Goal: Contribute content: Contribute content

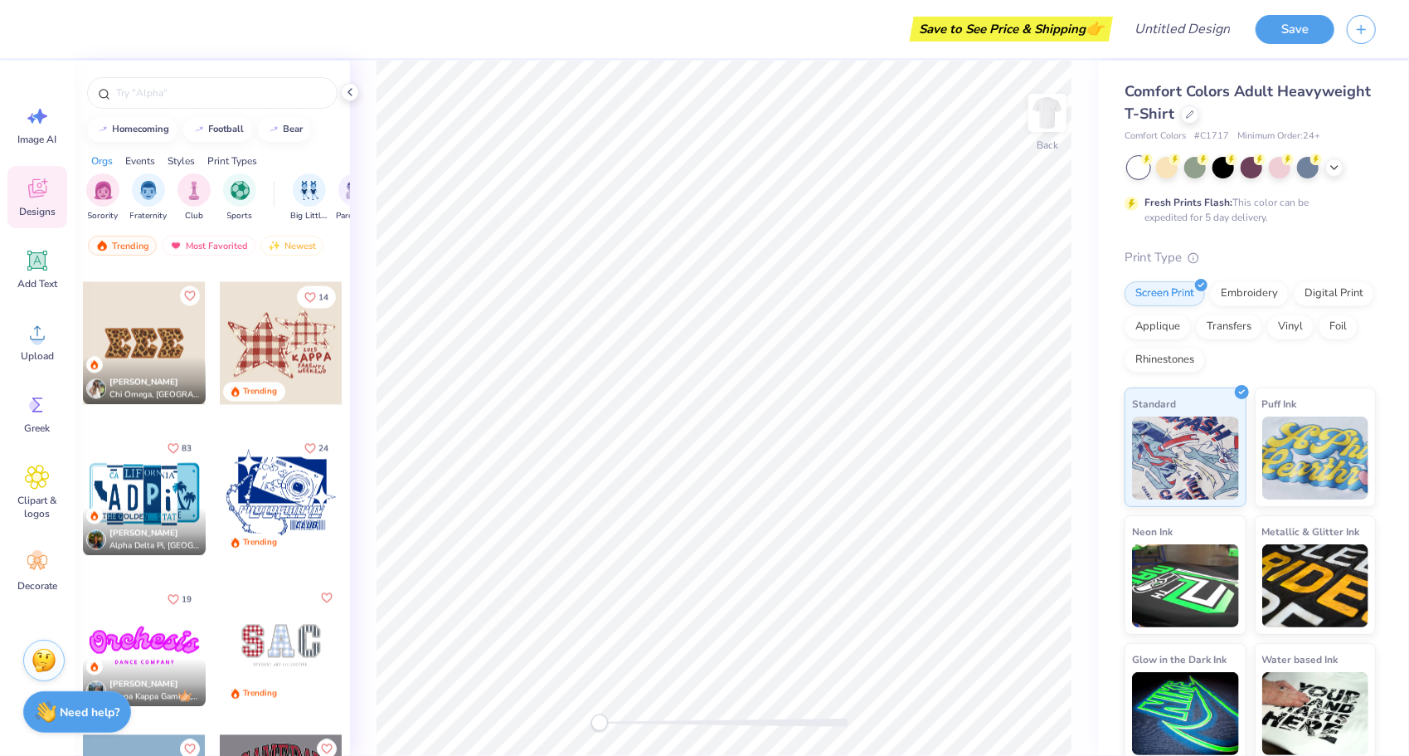
scroll to position [2253, 0]
click at [43, 201] on div "Designs" at bounding box center [37, 197] width 60 height 62
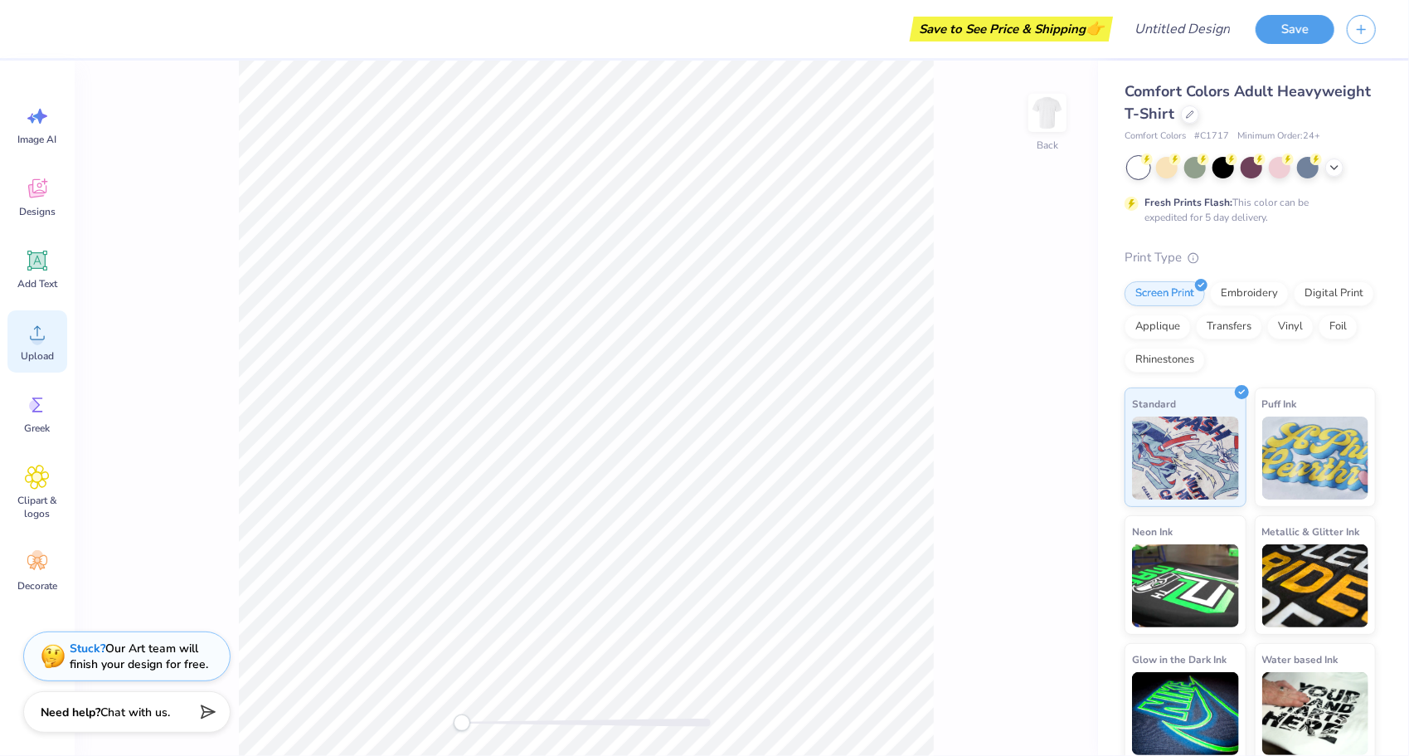
click at [23, 345] on div "Upload" at bounding box center [37, 341] width 60 height 62
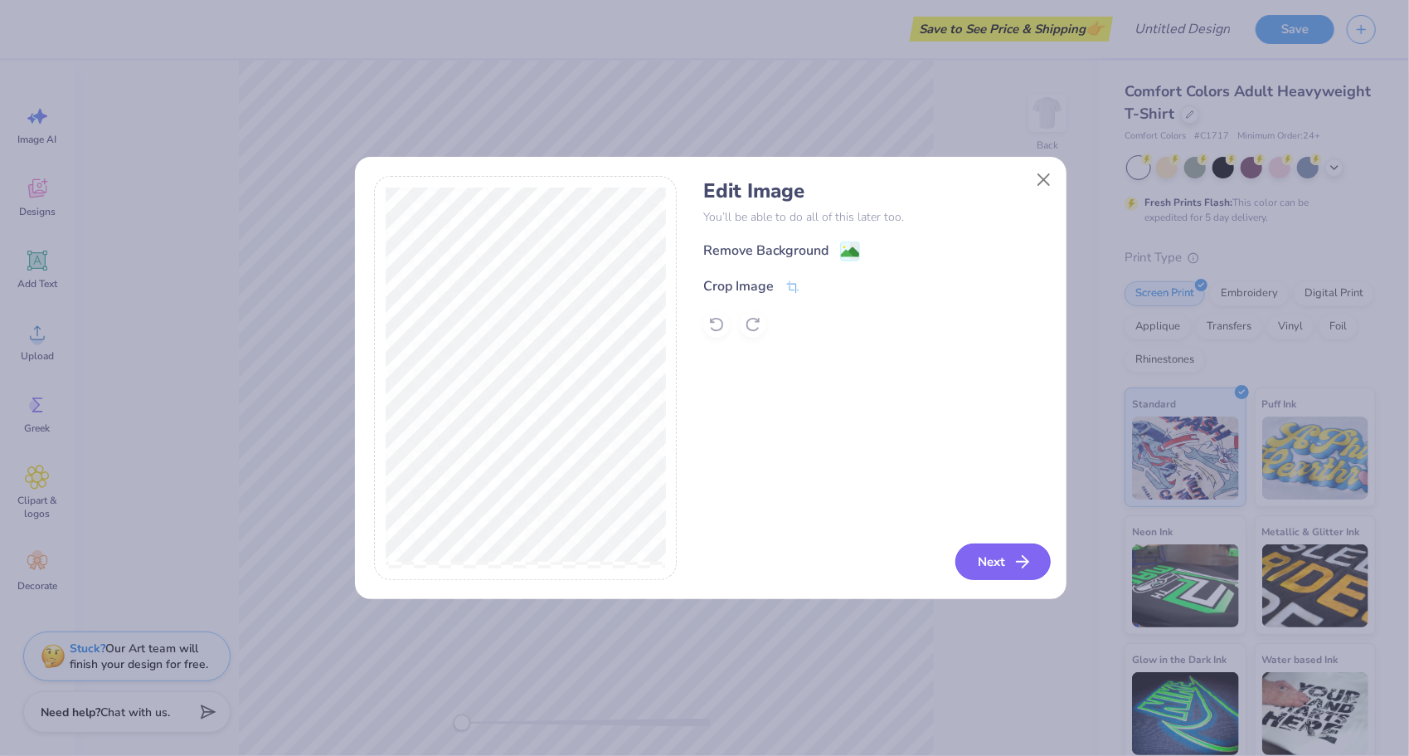
click at [1012, 557] on button "Next" at bounding box center [1002, 561] width 95 height 36
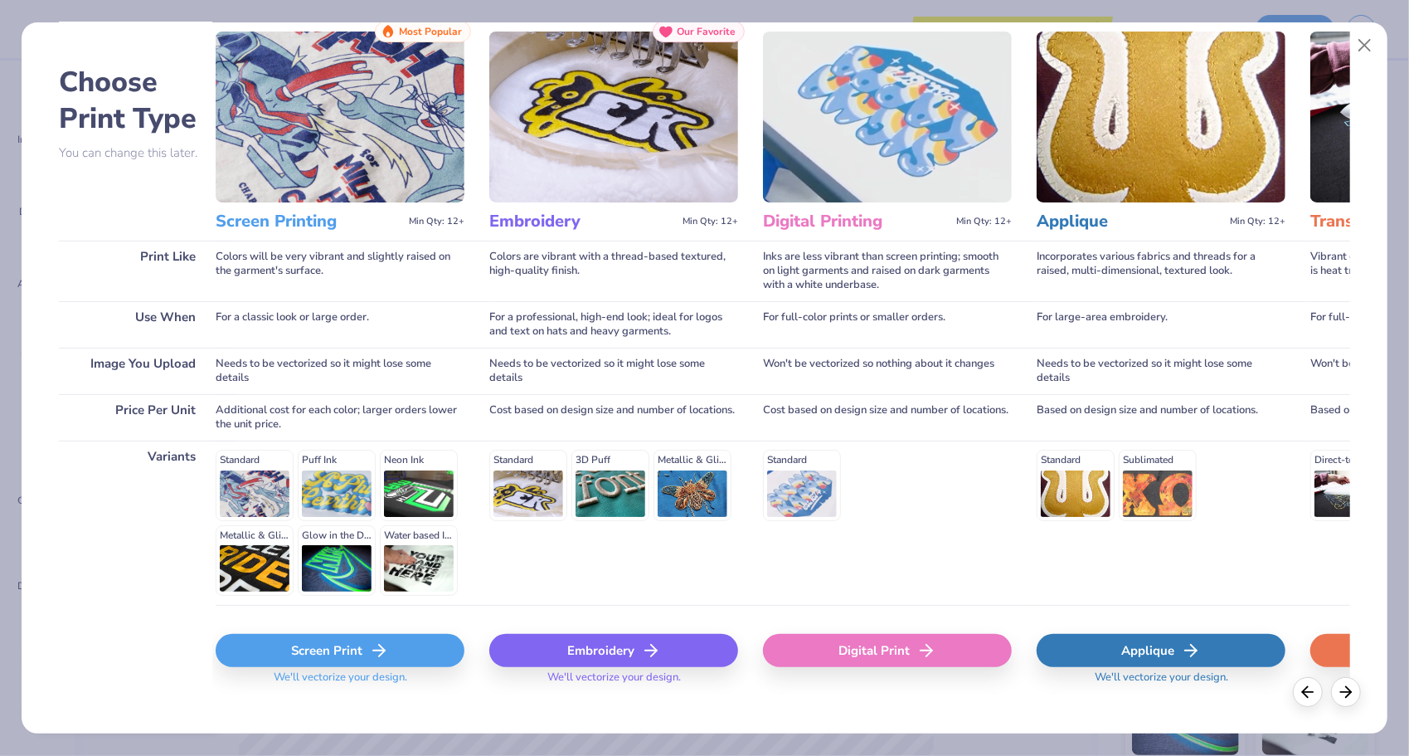
scroll to position [0, 17]
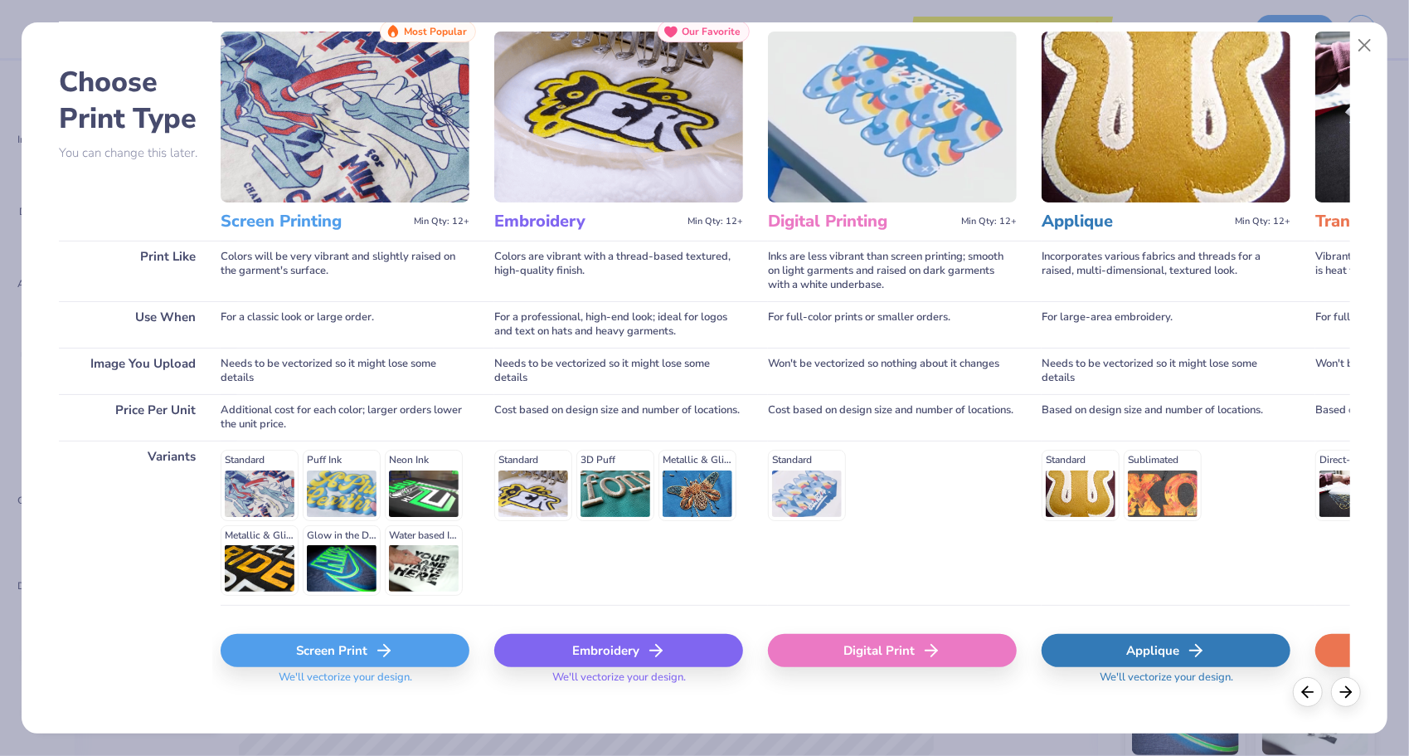
click at [367, 637] on div "Screen Print" at bounding box center [345, 650] width 249 height 33
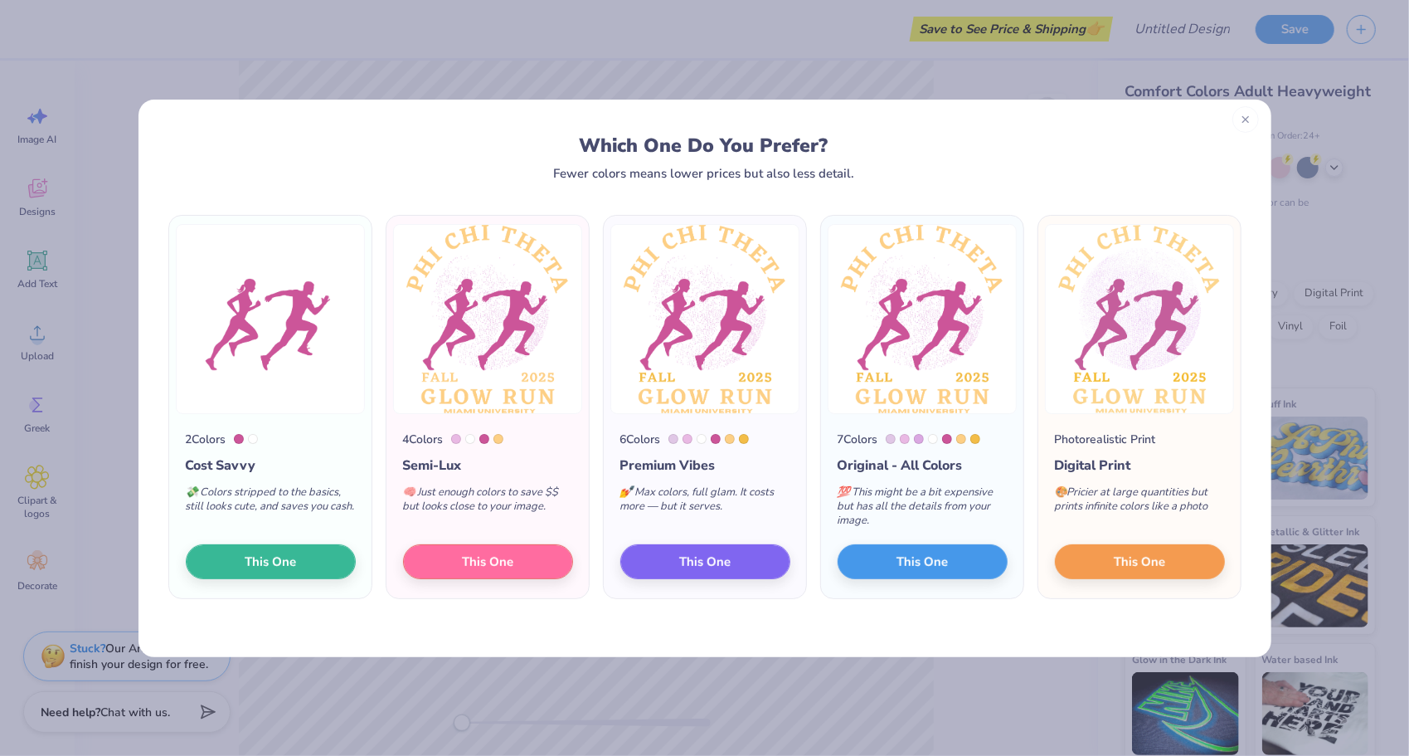
click at [1247, 123] on icon at bounding box center [1246, 120] width 12 height 12
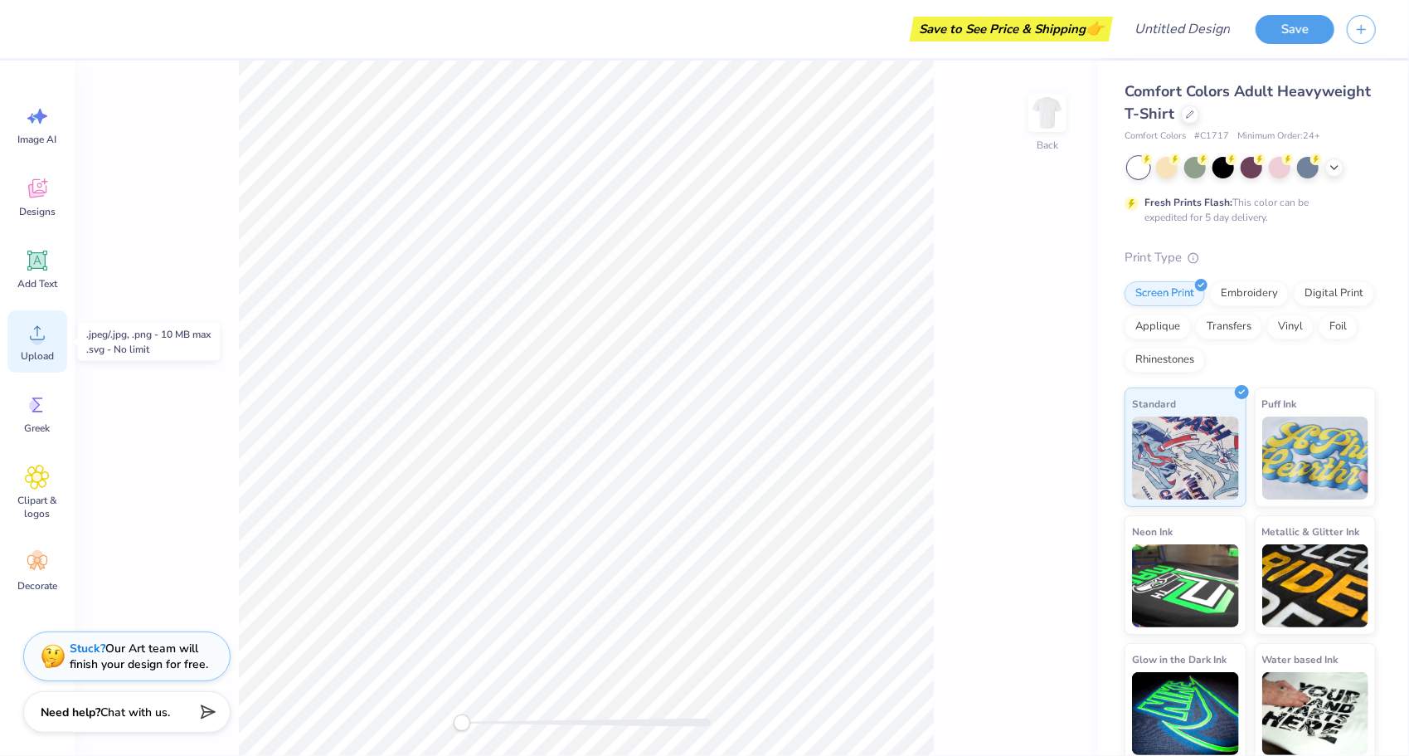
click at [41, 324] on icon at bounding box center [37, 332] width 25 height 25
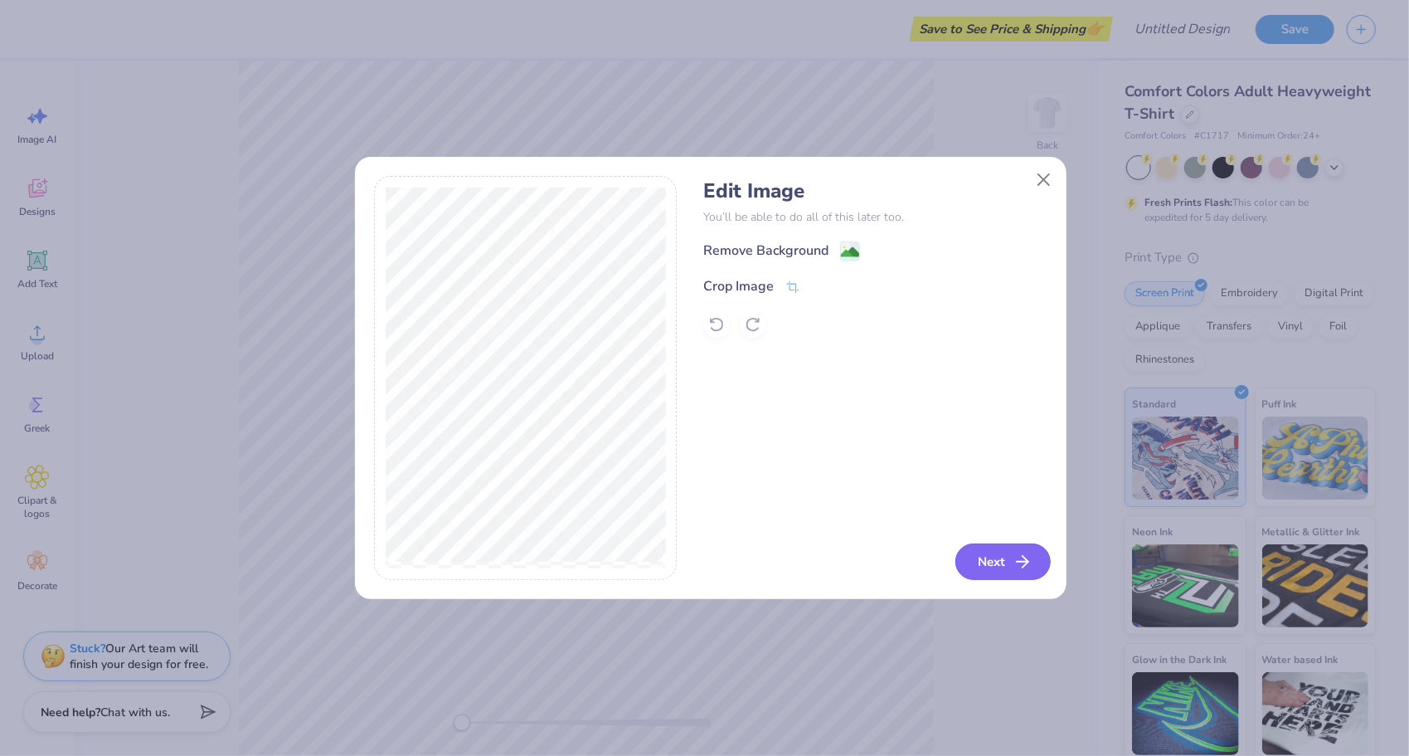
click at [994, 558] on button "Next" at bounding box center [1002, 561] width 95 height 36
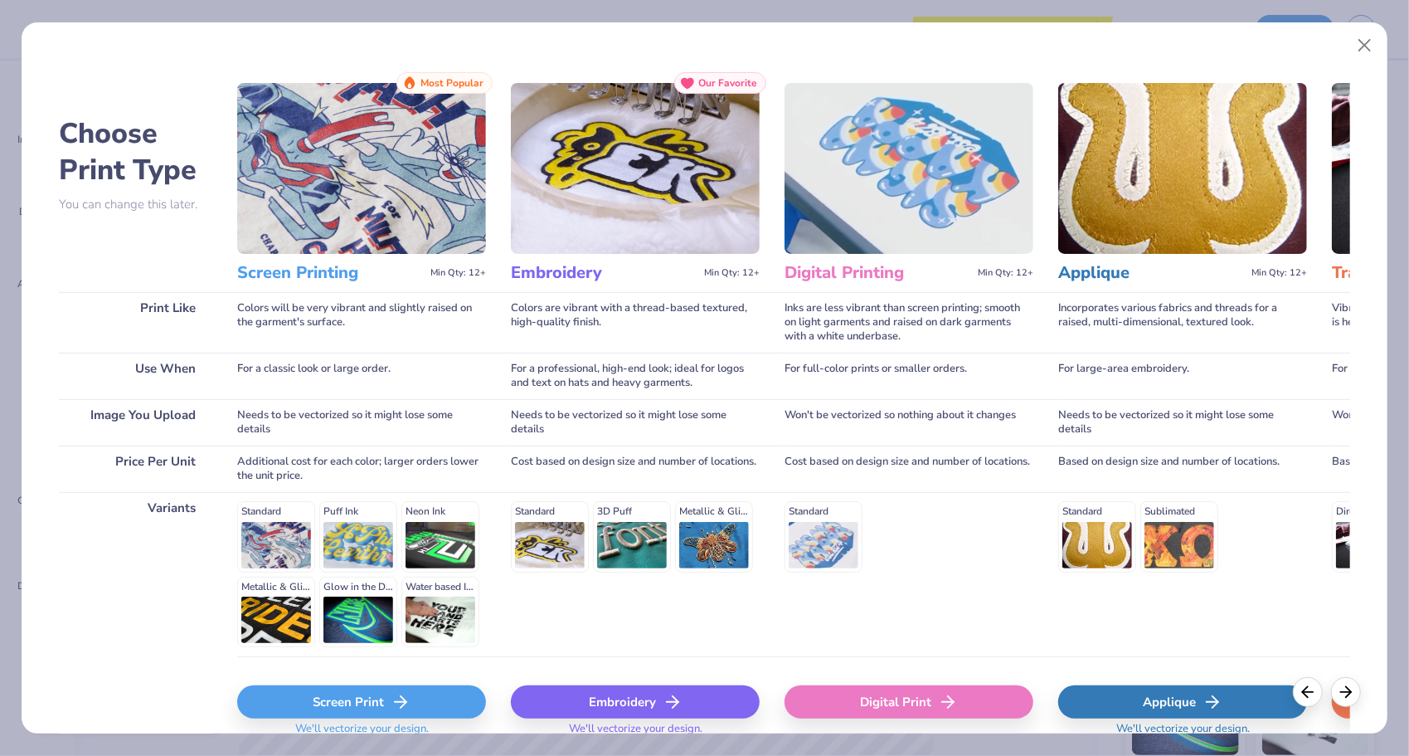
click at [348, 707] on div "Screen Print" at bounding box center [361, 701] width 249 height 33
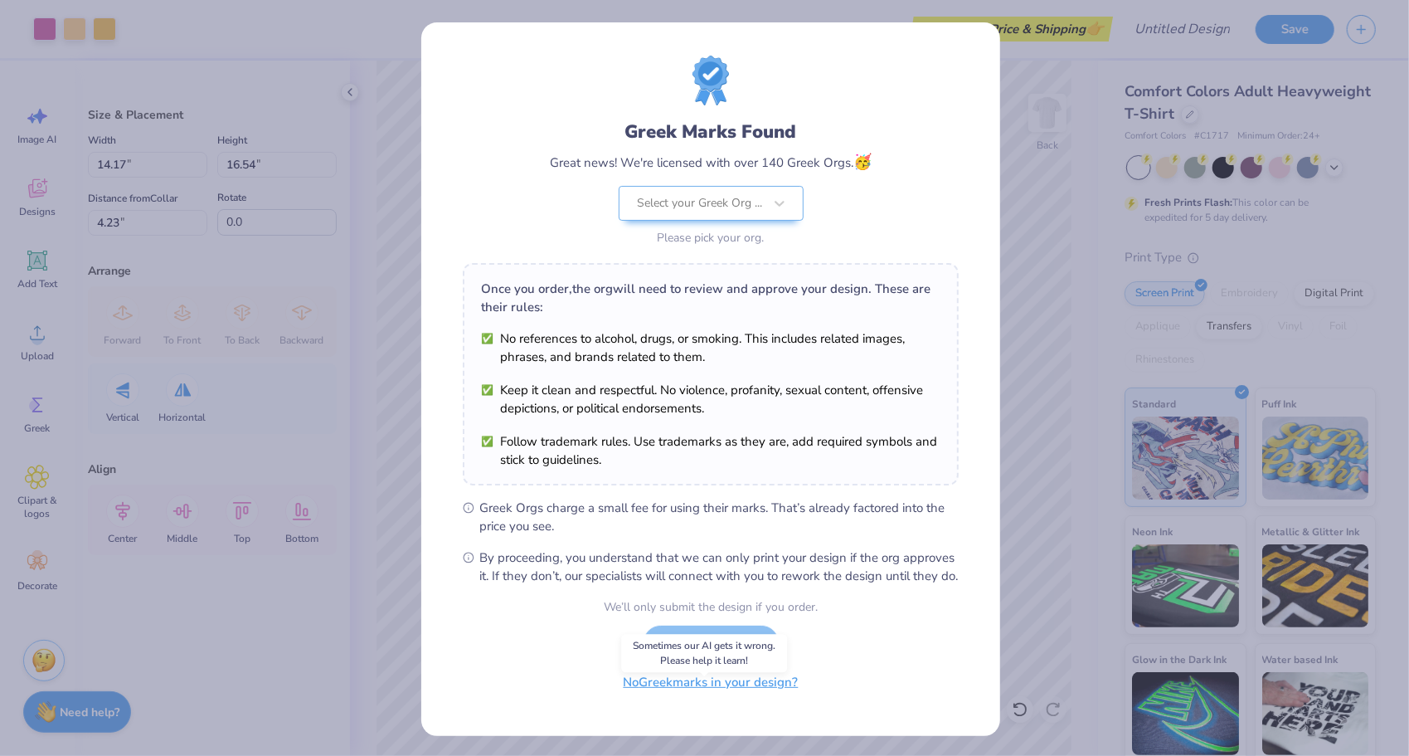
click at [733, 699] on button "No Greek marks in your design?" at bounding box center [711, 682] width 203 height 34
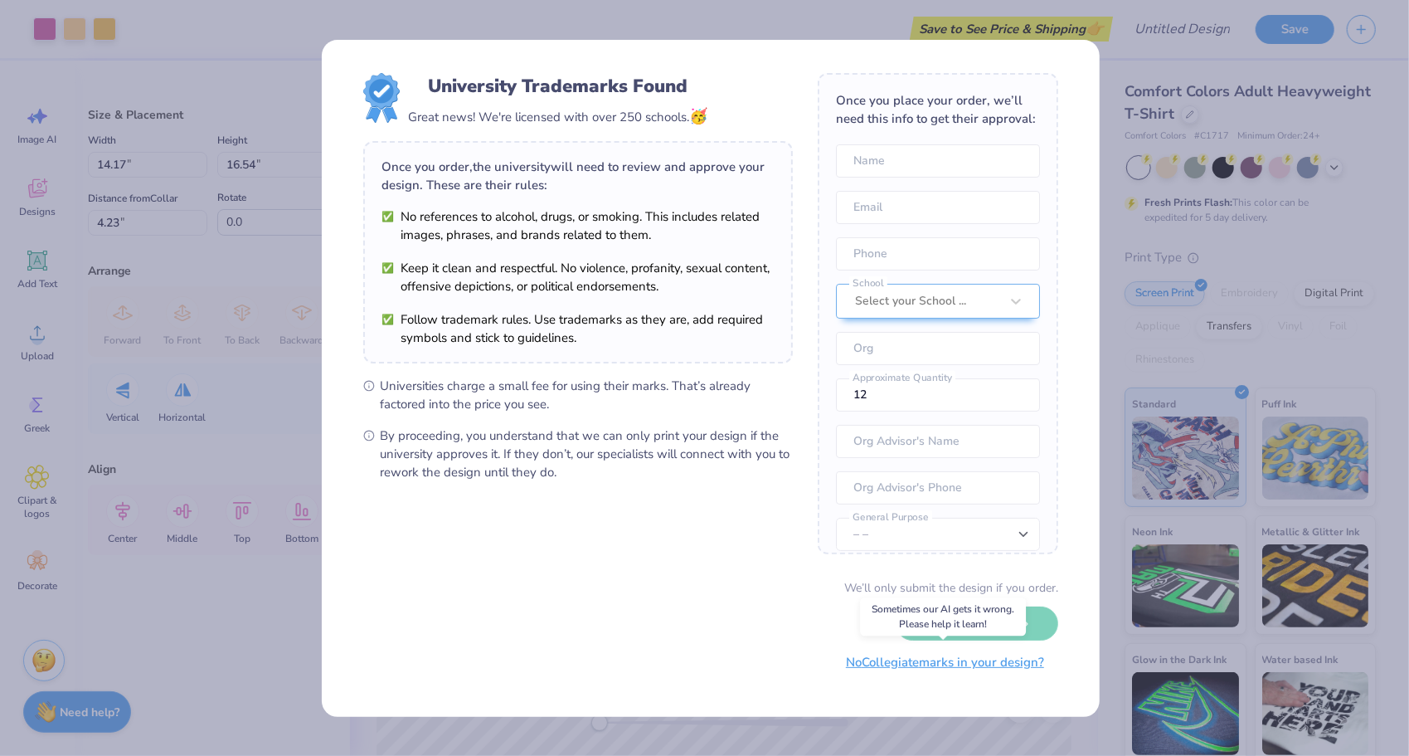
click at [925, 664] on button "No Collegiate marks in your design?" at bounding box center [945, 662] width 226 height 34
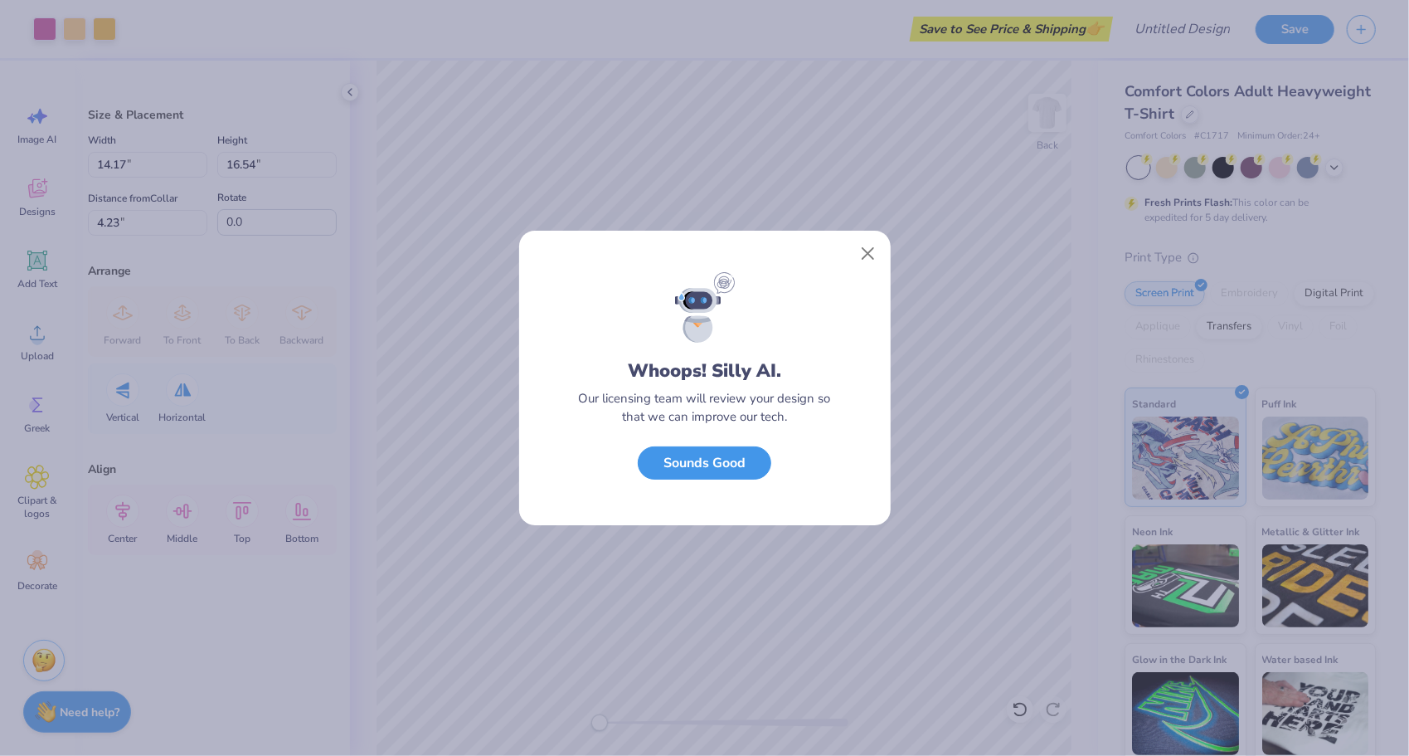
click at [720, 457] on button "Sounds Good" at bounding box center [705, 463] width 134 height 34
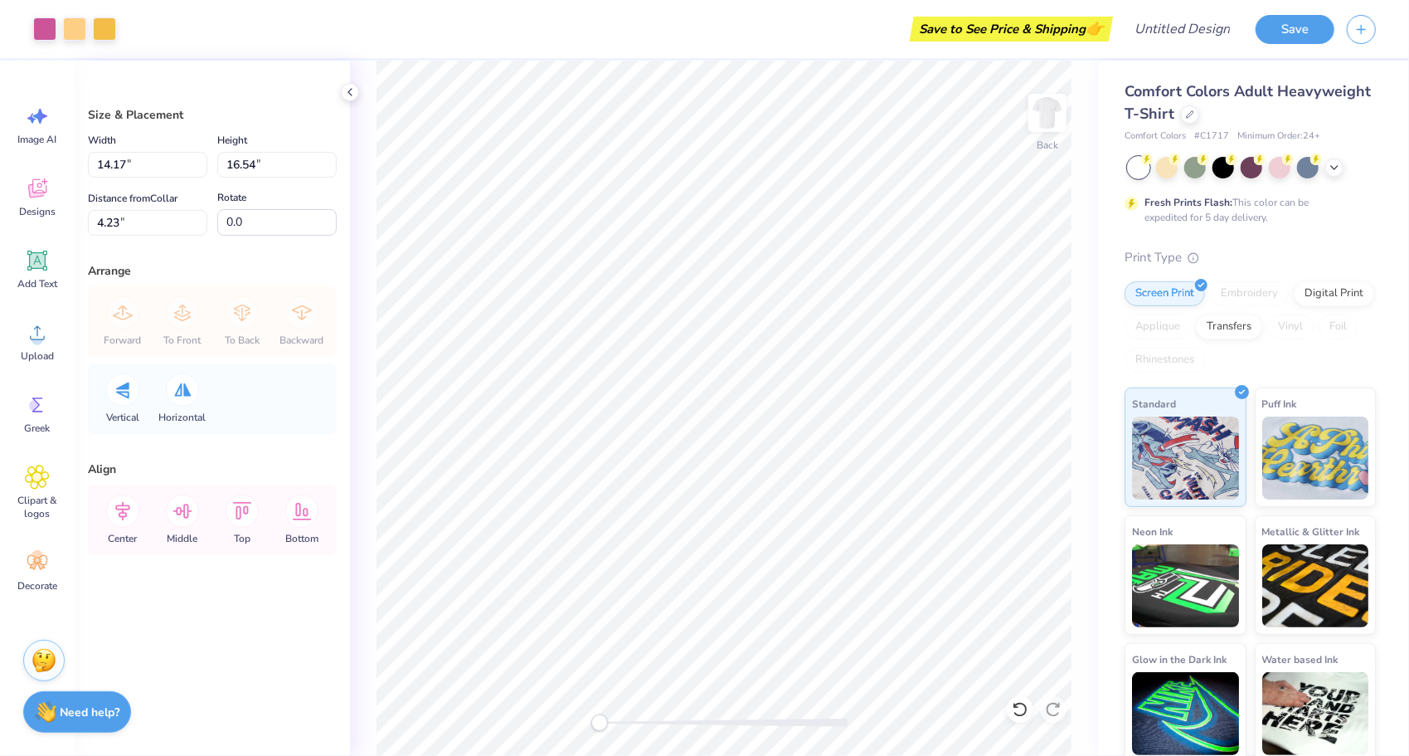
type input "10.08"
type input "11.76"
click at [1046, 121] on img at bounding box center [1047, 113] width 66 height 66
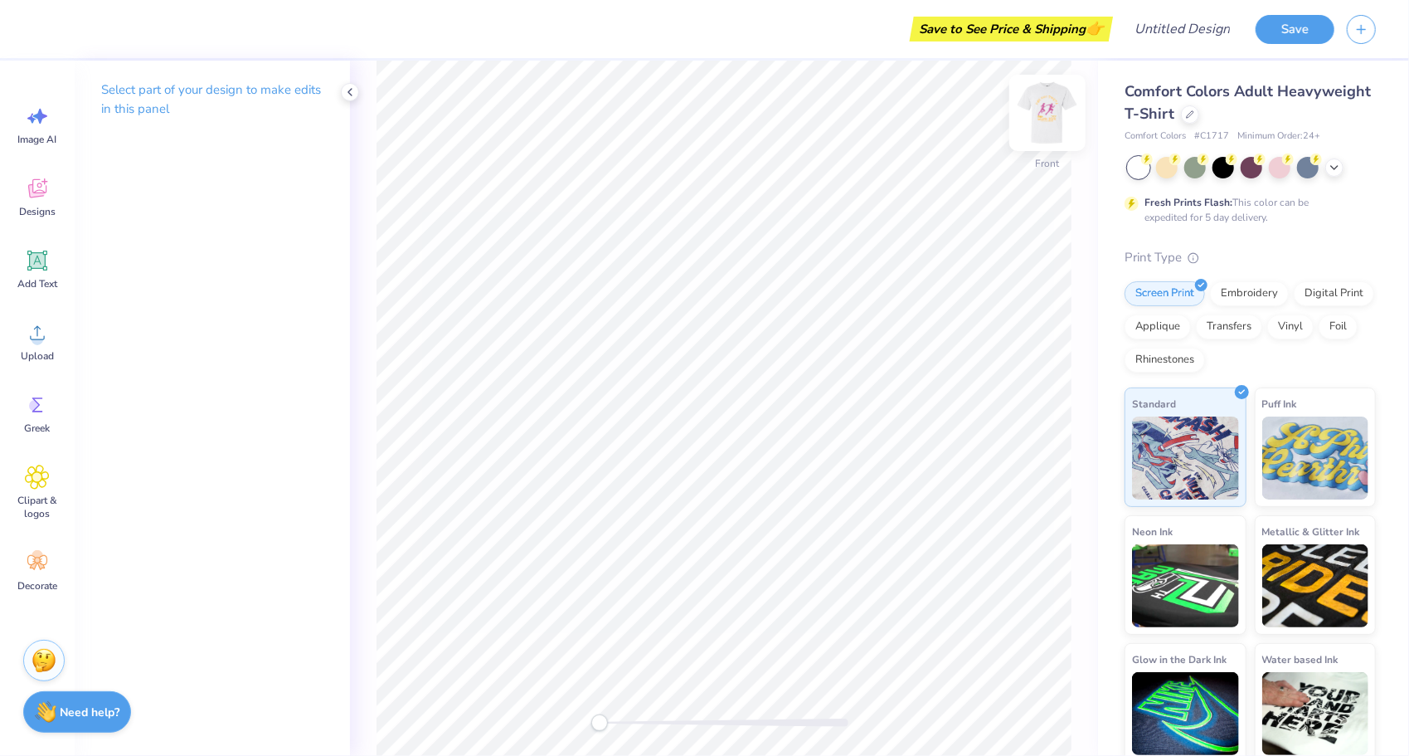
click at [1043, 129] on img at bounding box center [1047, 113] width 66 height 66
click at [34, 348] on div "Upload" at bounding box center [37, 341] width 60 height 62
click at [1055, 104] on img at bounding box center [1047, 113] width 66 height 66
click at [37, 338] on circle at bounding box center [38, 339] width 12 height 12
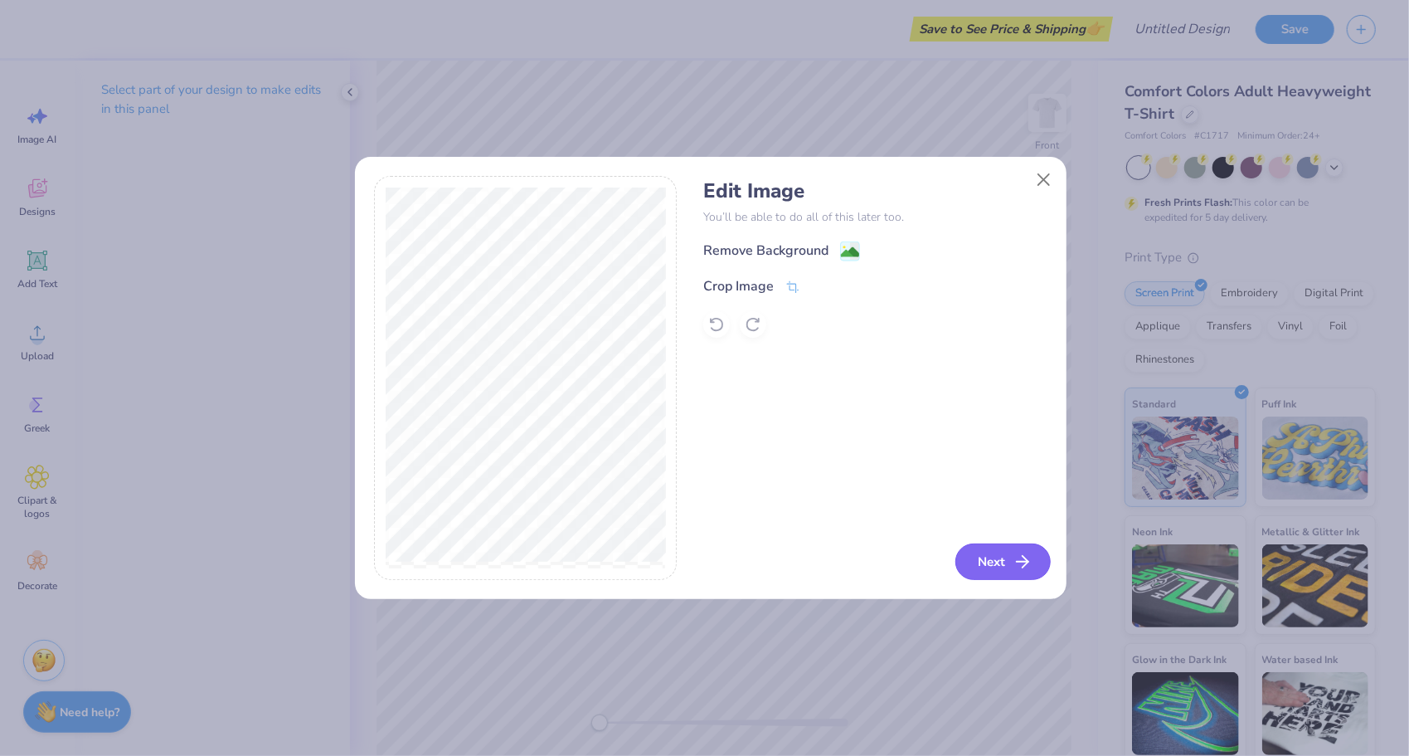
click at [987, 554] on button "Next" at bounding box center [1002, 561] width 95 height 36
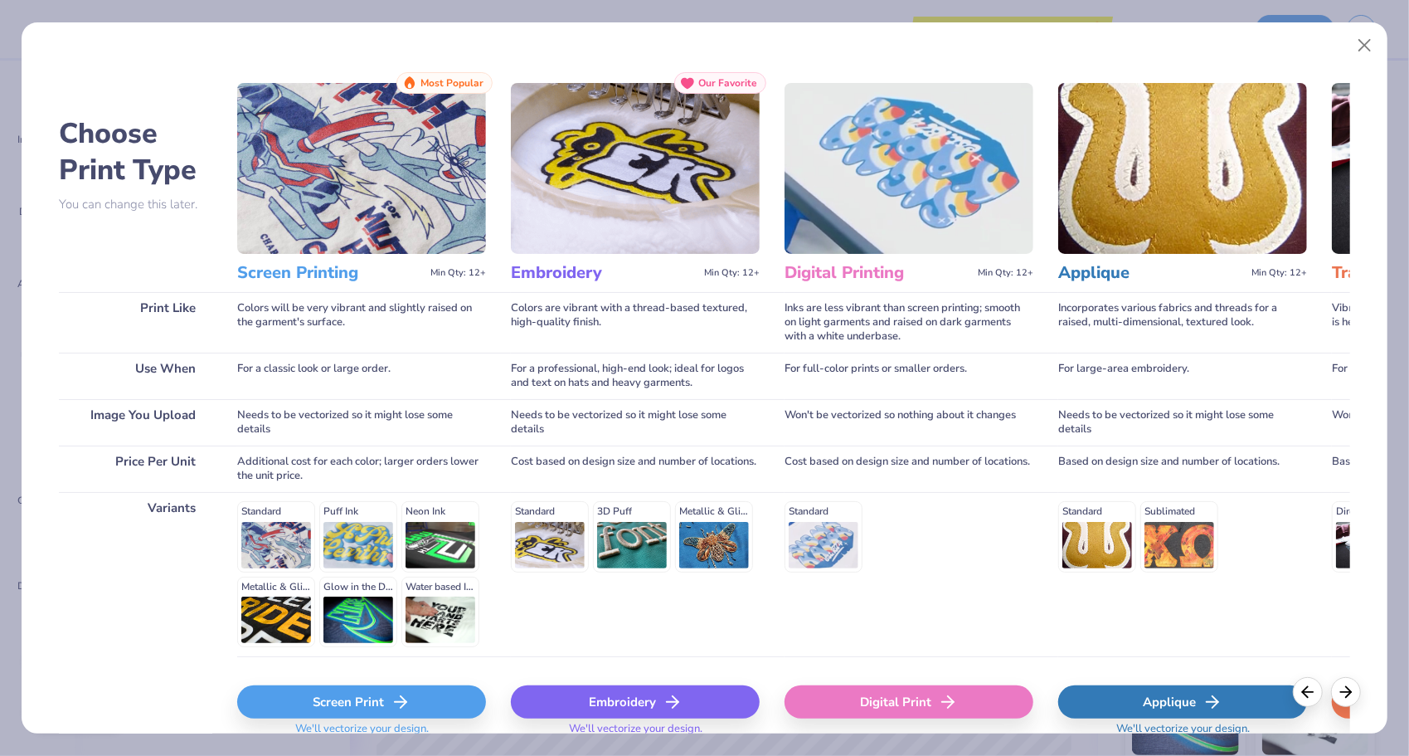
click at [388, 703] on div "Screen Print" at bounding box center [361, 701] width 249 height 33
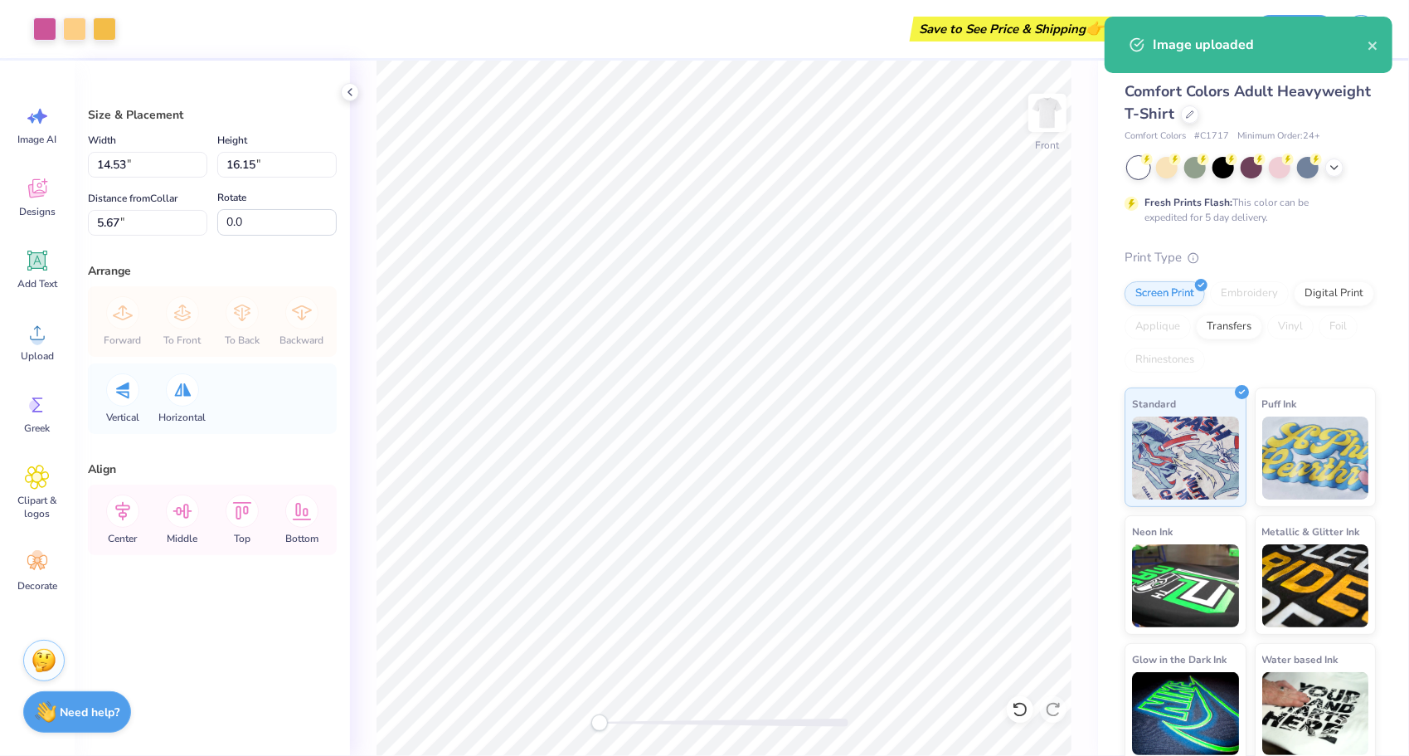
type input "9.61"
type input "10.68"
type input "11.14"
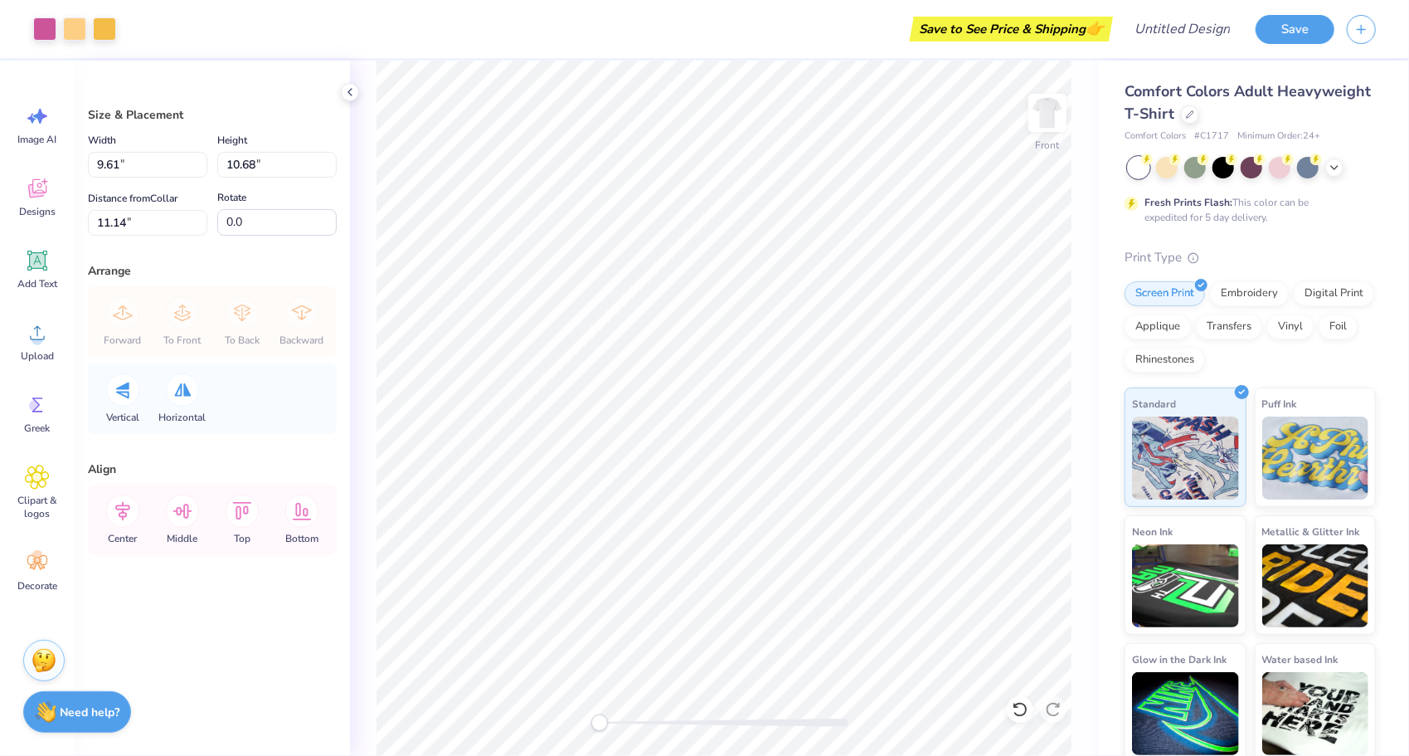
type input "10.71"
type input "11.90"
type input "3.48"
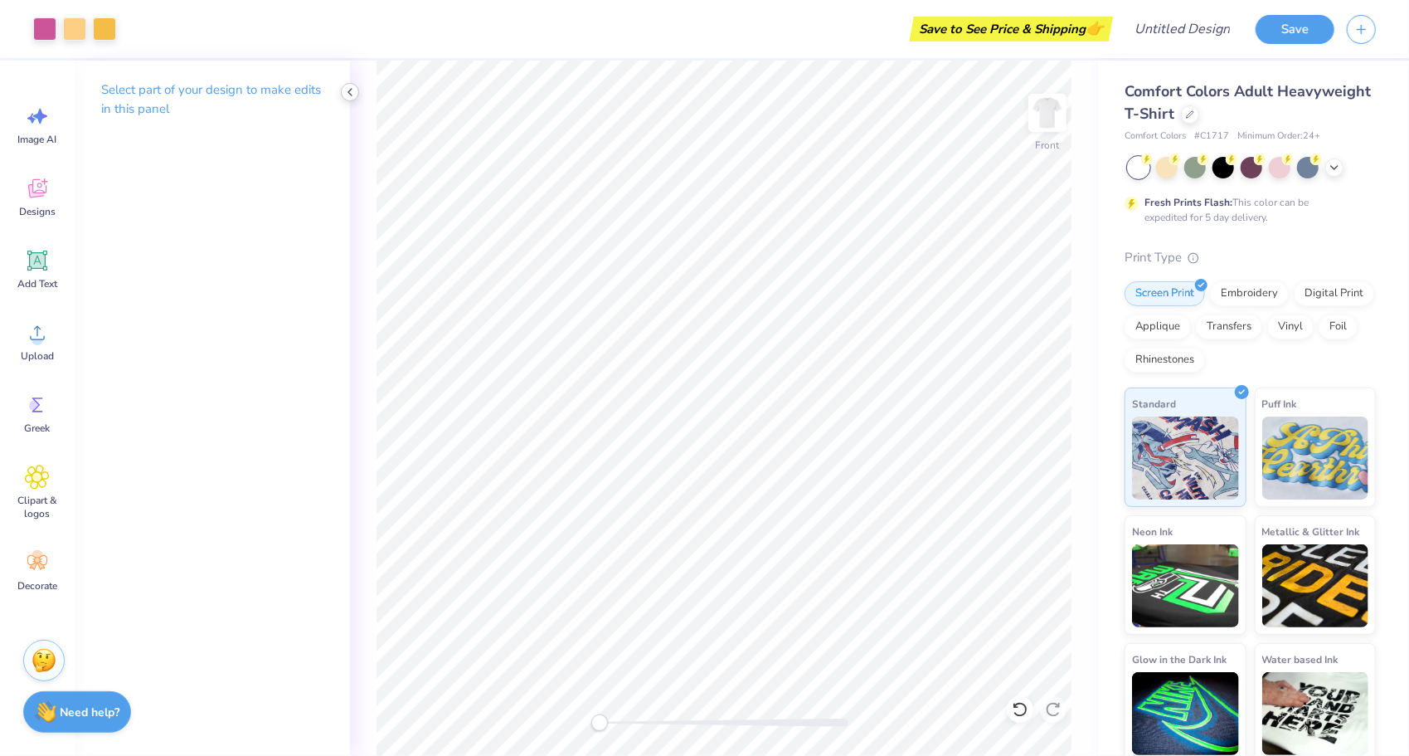
click at [353, 93] on icon at bounding box center [349, 91] width 13 height 13
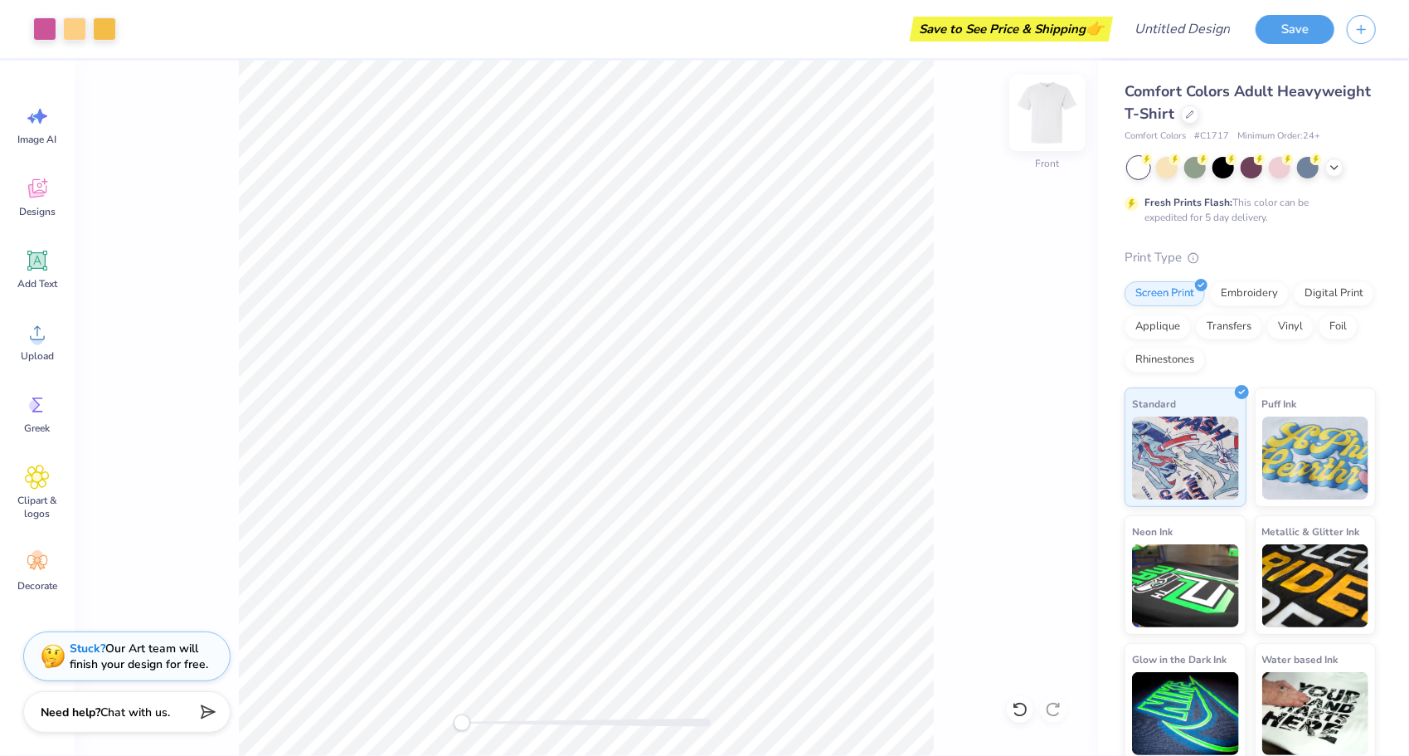
click at [1047, 108] on img at bounding box center [1047, 113] width 66 height 66
click at [1047, 108] on img at bounding box center [1047, 112] width 33 height 33
click at [1052, 108] on img at bounding box center [1047, 113] width 66 height 66
click at [1052, 108] on img at bounding box center [1047, 112] width 33 height 33
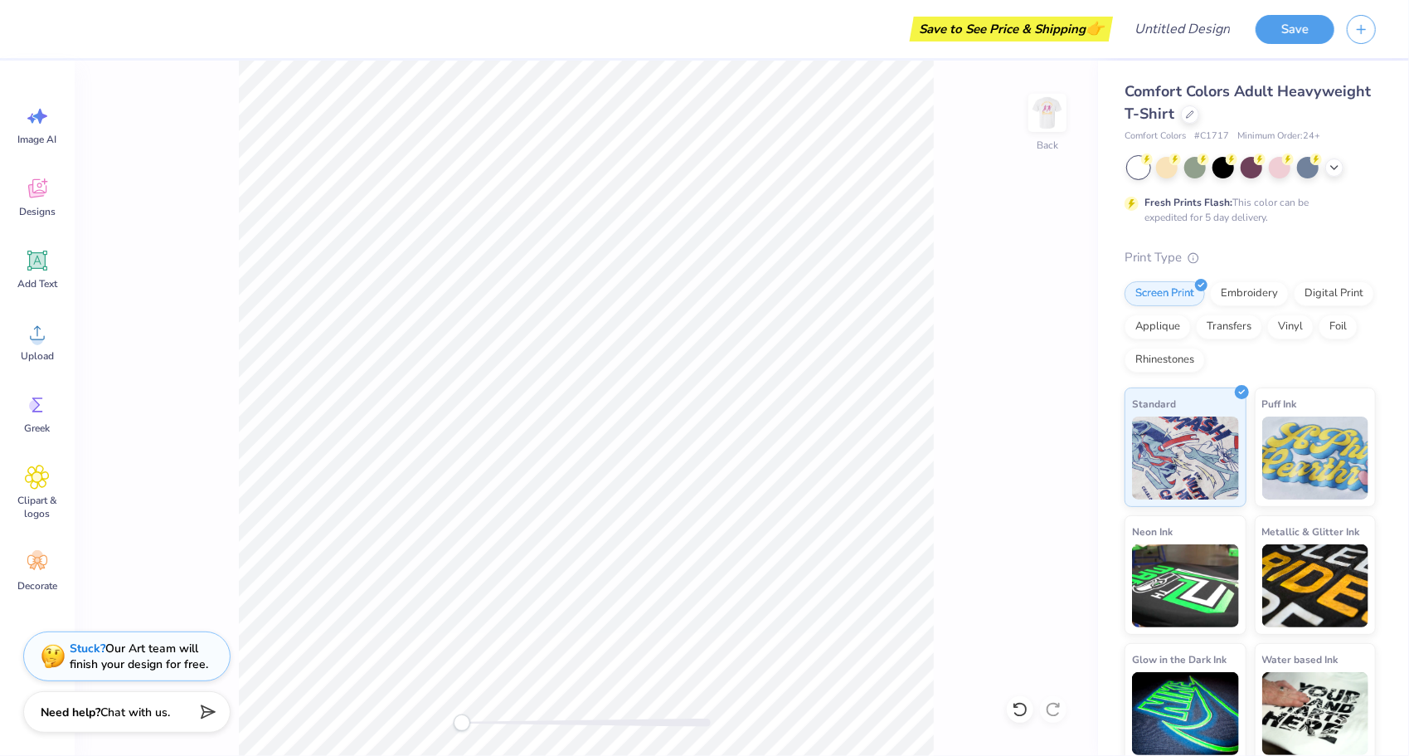
click at [1052, 108] on img at bounding box center [1047, 112] width 33 height 33
click at [1301, 29] on button "Save" at bounding box center [1295, 26] width 79 height 29
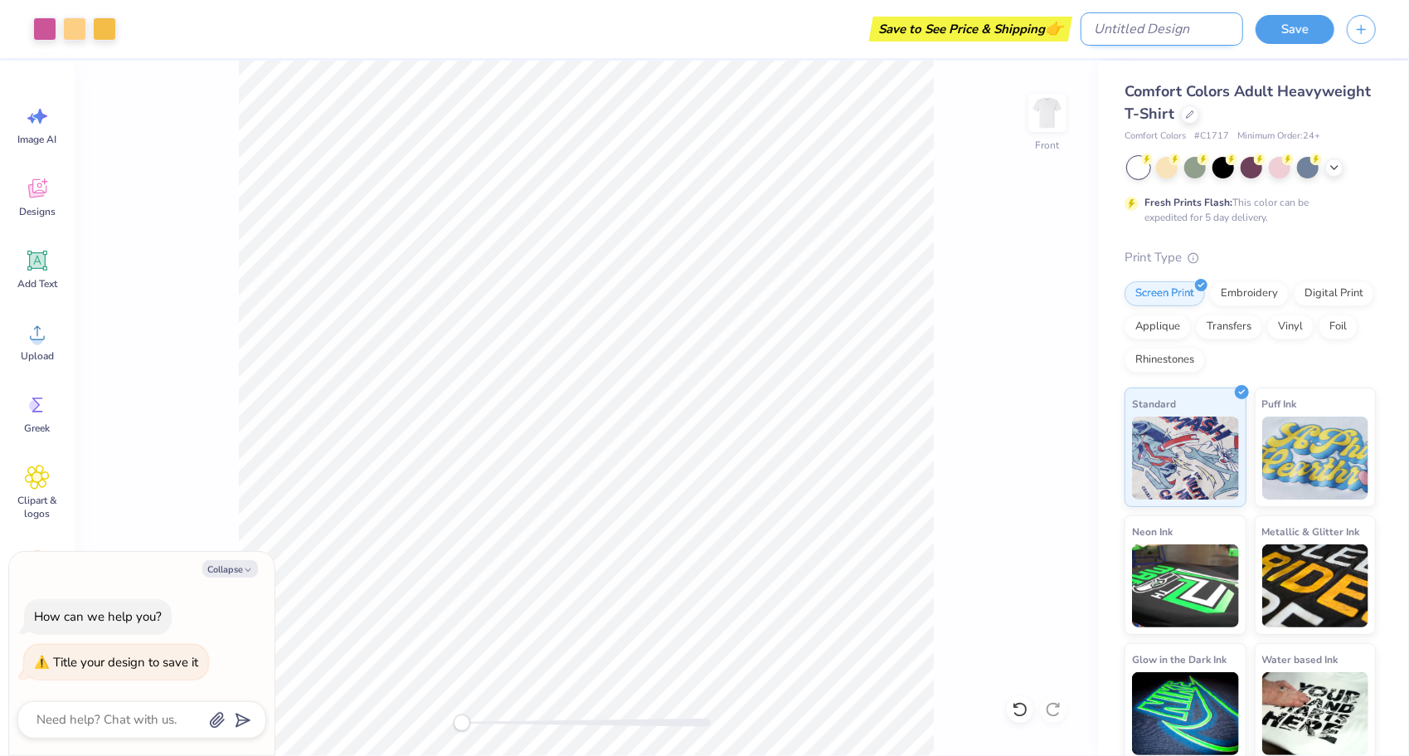
type textarea "x"
click at [1194, 31] on input "Design Title" at bounding box center [1162, 28] width 163 height 33
type input "G"
type textarea "x"
type input "Gl"
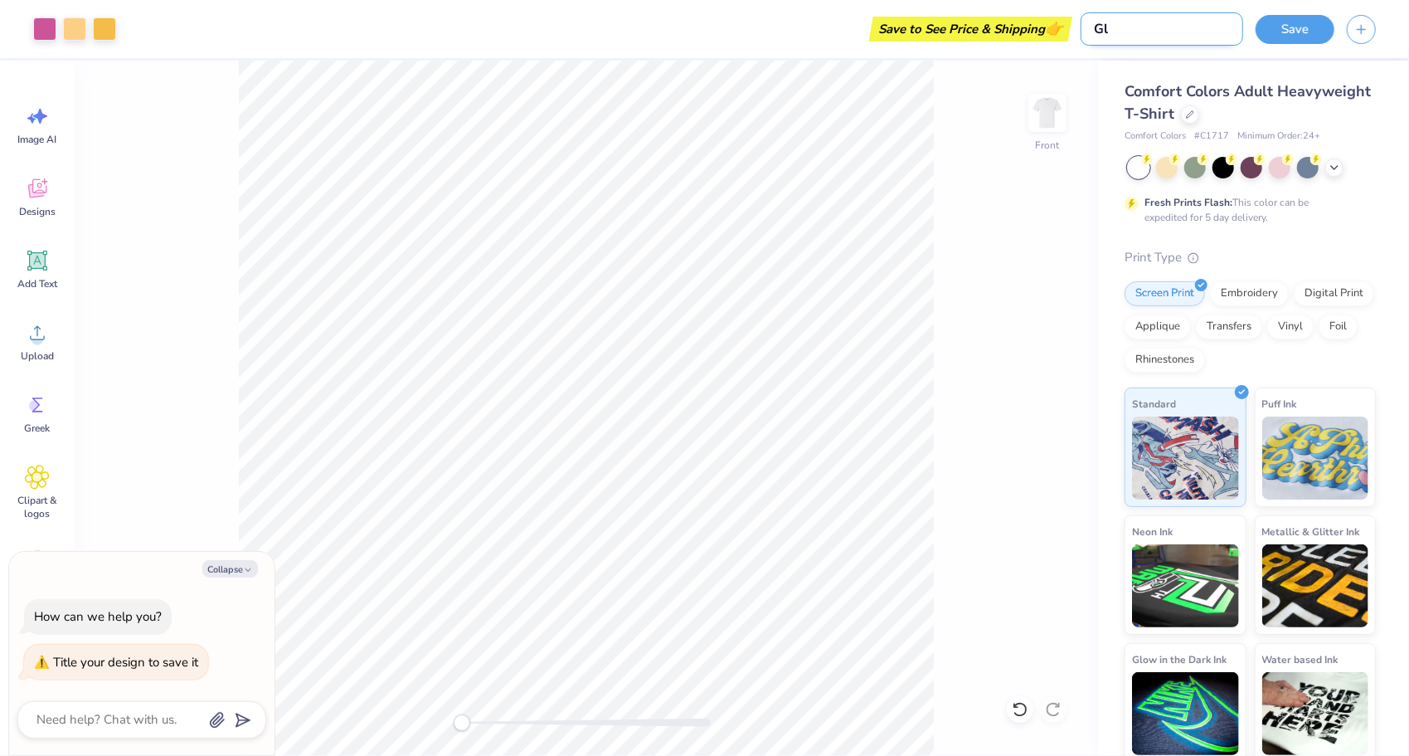
type textarea "x"
type input "Glo"
type textarea "x"
type input "Glow"
type textarea "x"
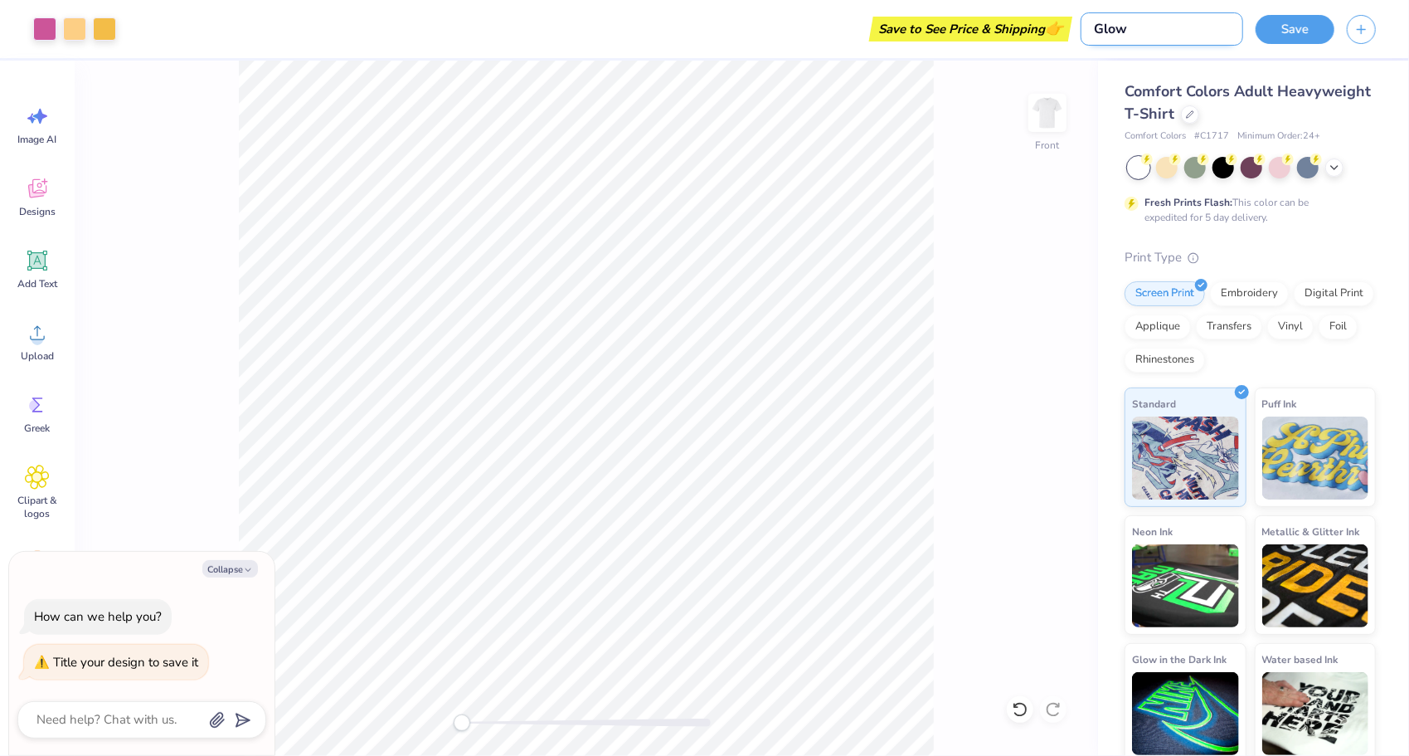
type input "Glow"
type textarea "x"
type input "Glow R"
type textarea "x"
type input "Glow Ru"
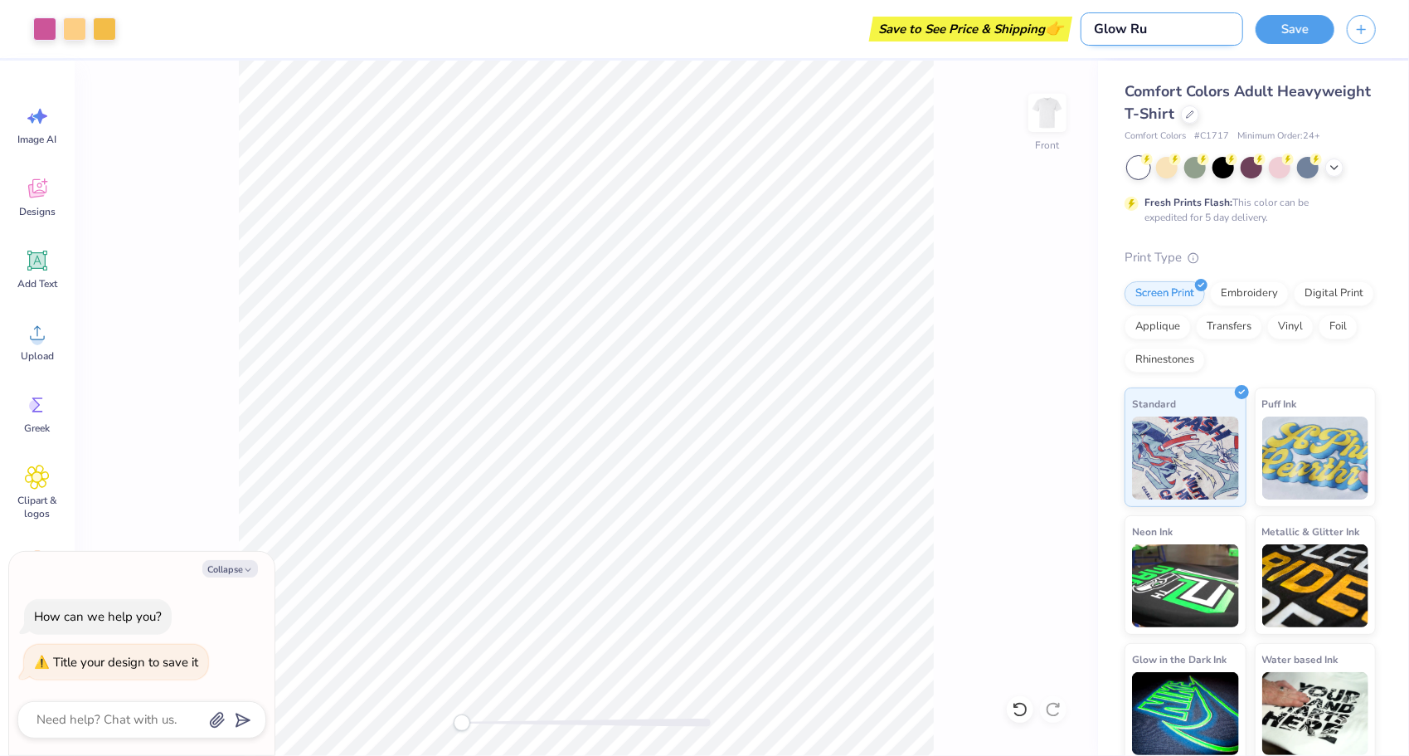
type textarea "x"
type input "Glow Run"
type textarea "x"
type input "Glow Run"
click at [1290, 32] on button "Save" at bounding box center [1295, 26] width 79 height 29
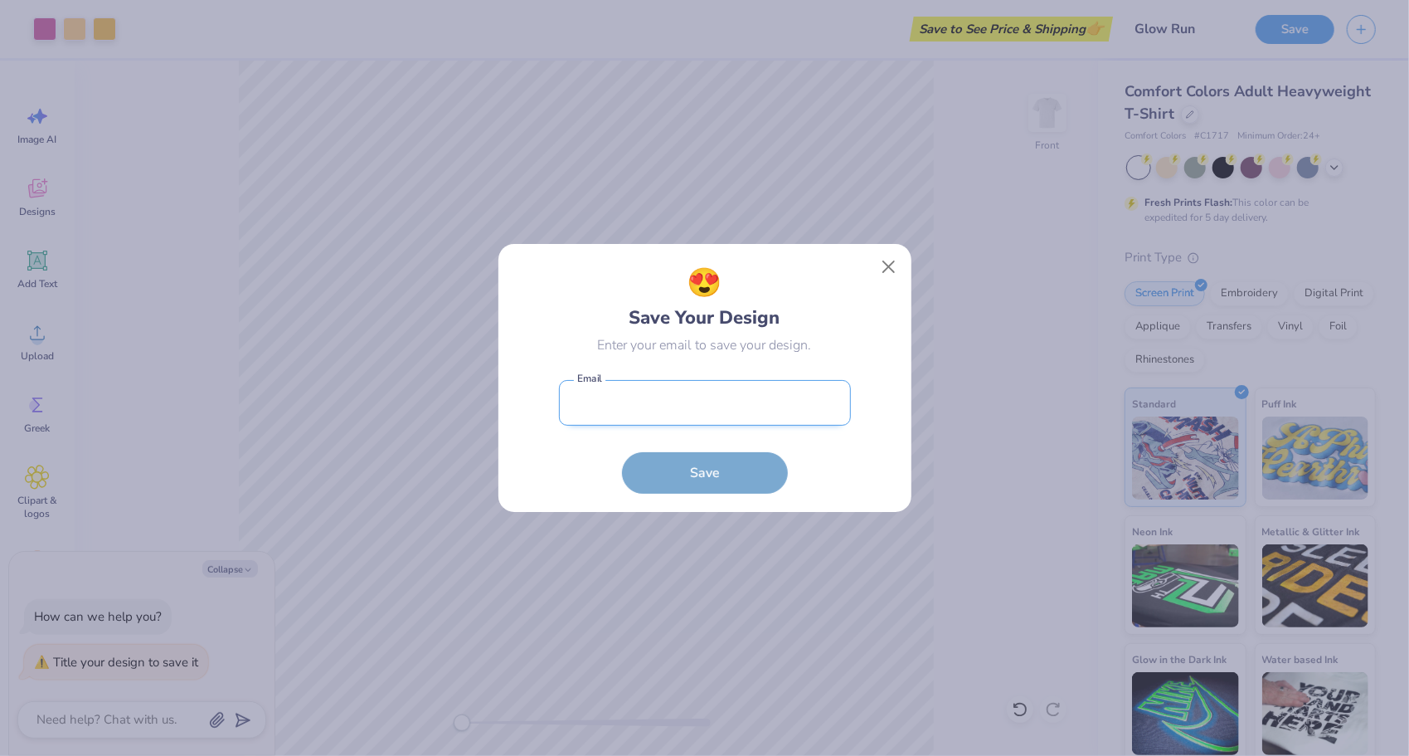
click at [743, 413] on input "email" at bounding box center [705, 403] width 292 height 46
type input "[EMAIL_ADDRESS][DOMAIN_NAME]"
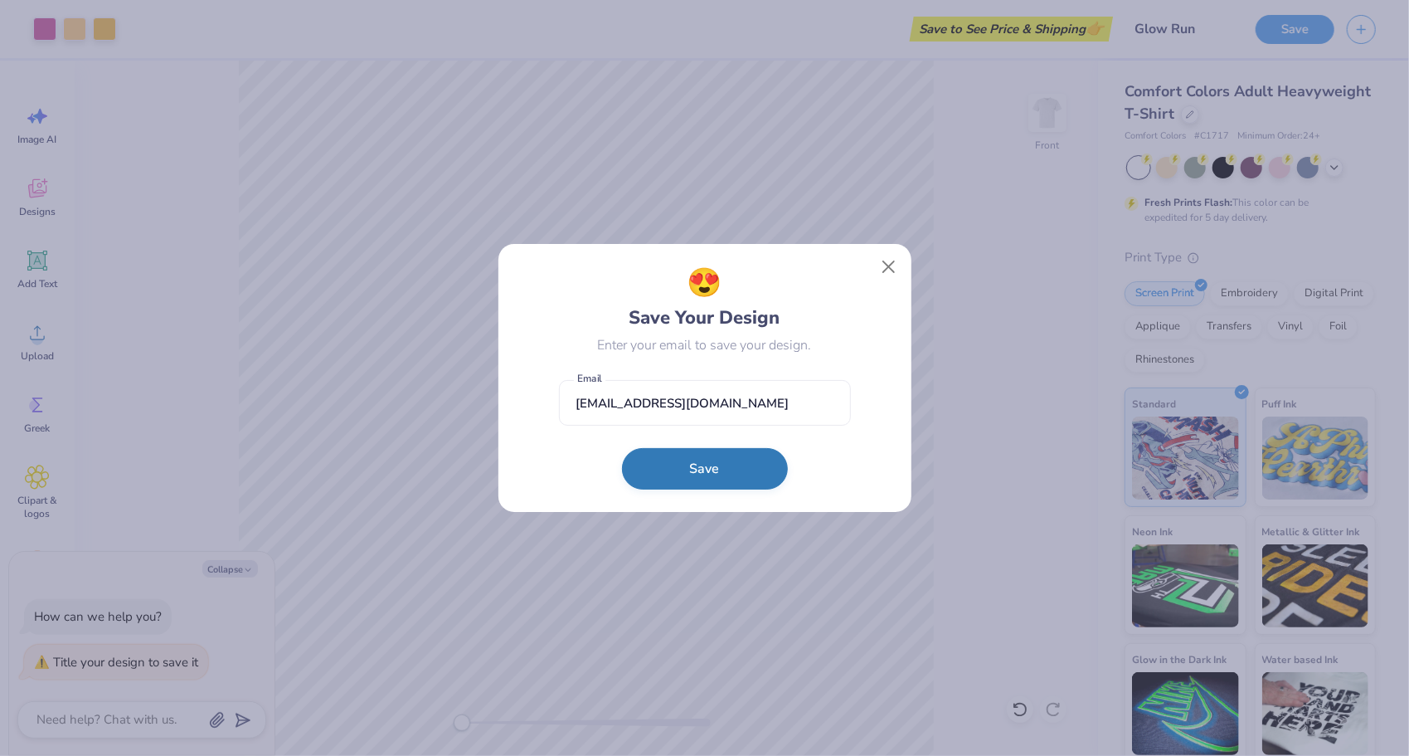
click at [683, 476] on button "Save" at bounding box center [705, 468] width 166 height 41
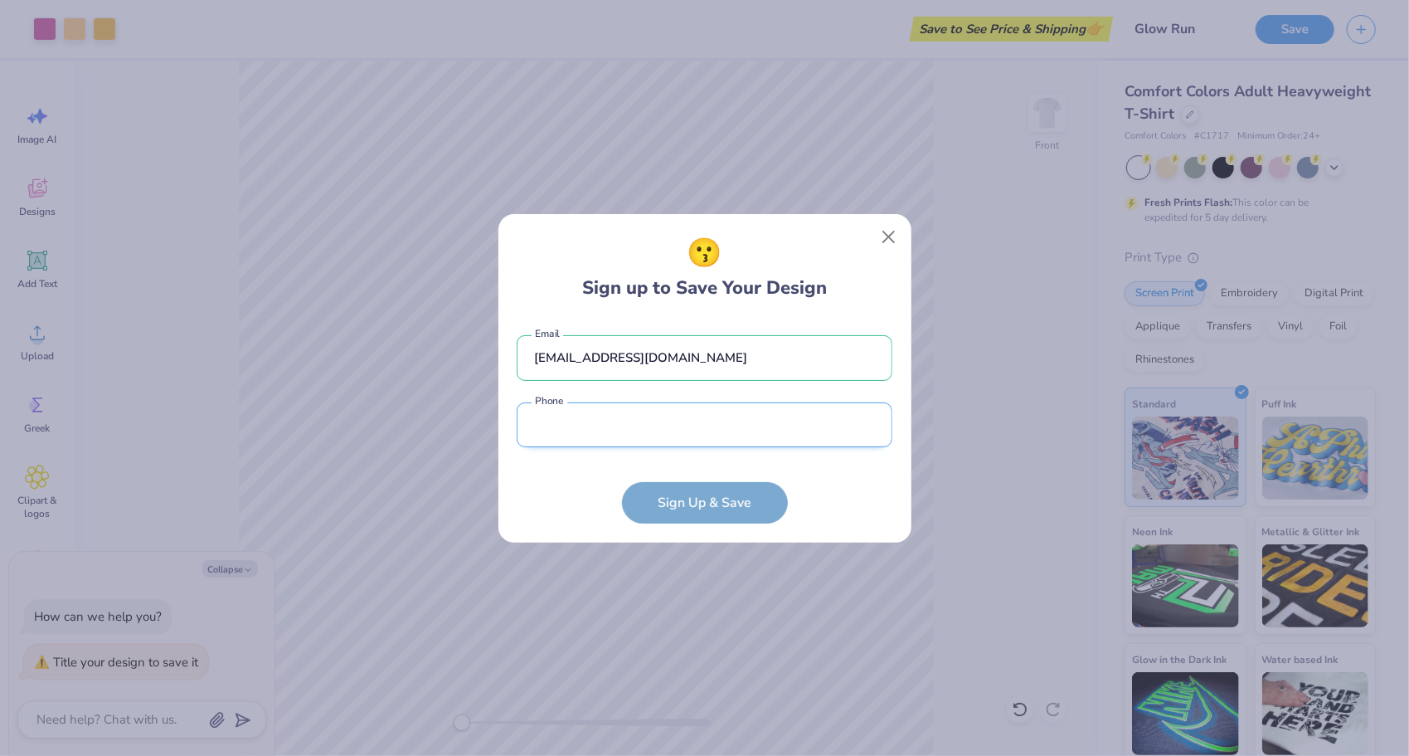
click at [712, 420] on input "tel" at bounding box center [705, 425] width 376 height 46
type input "[PHONE_NUMBER]"
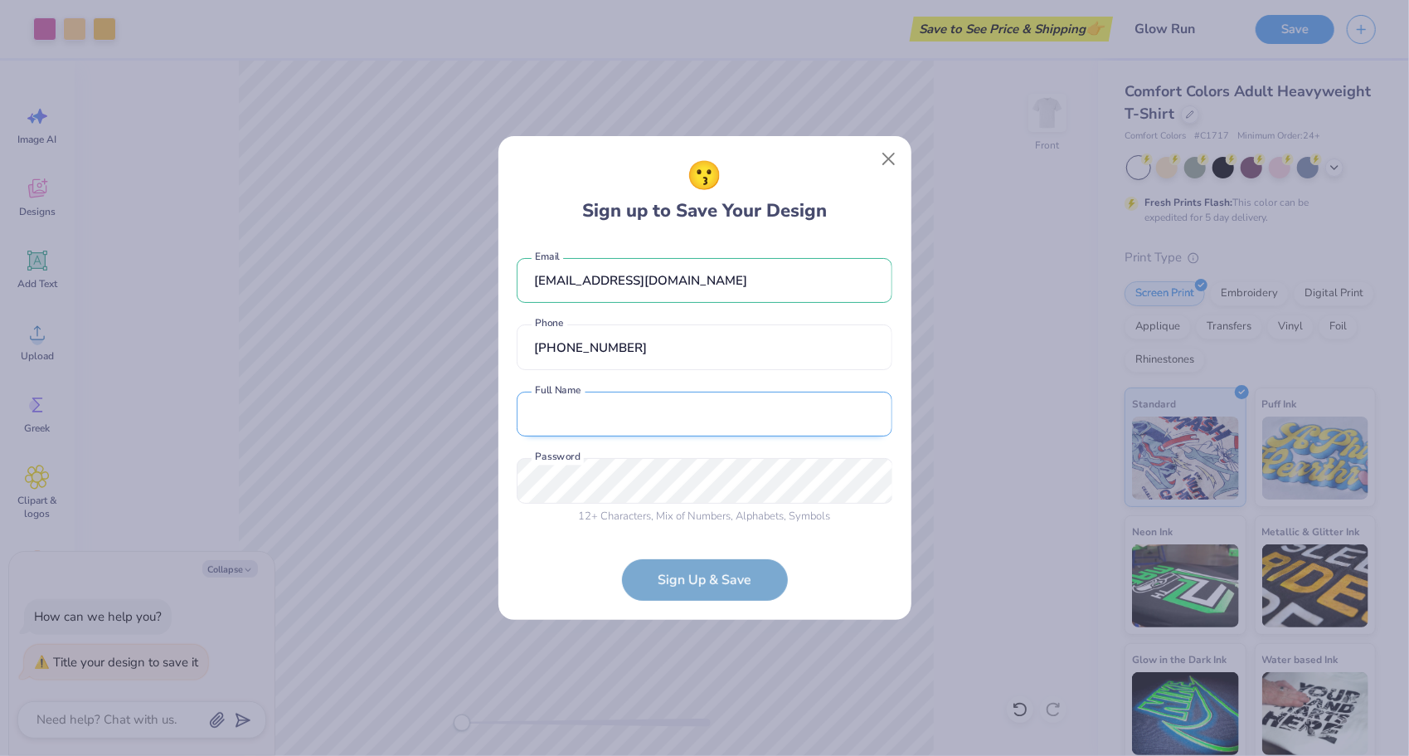
click at [615, 423] on input "text" at bounding box center [705, 414] width 376 height 46
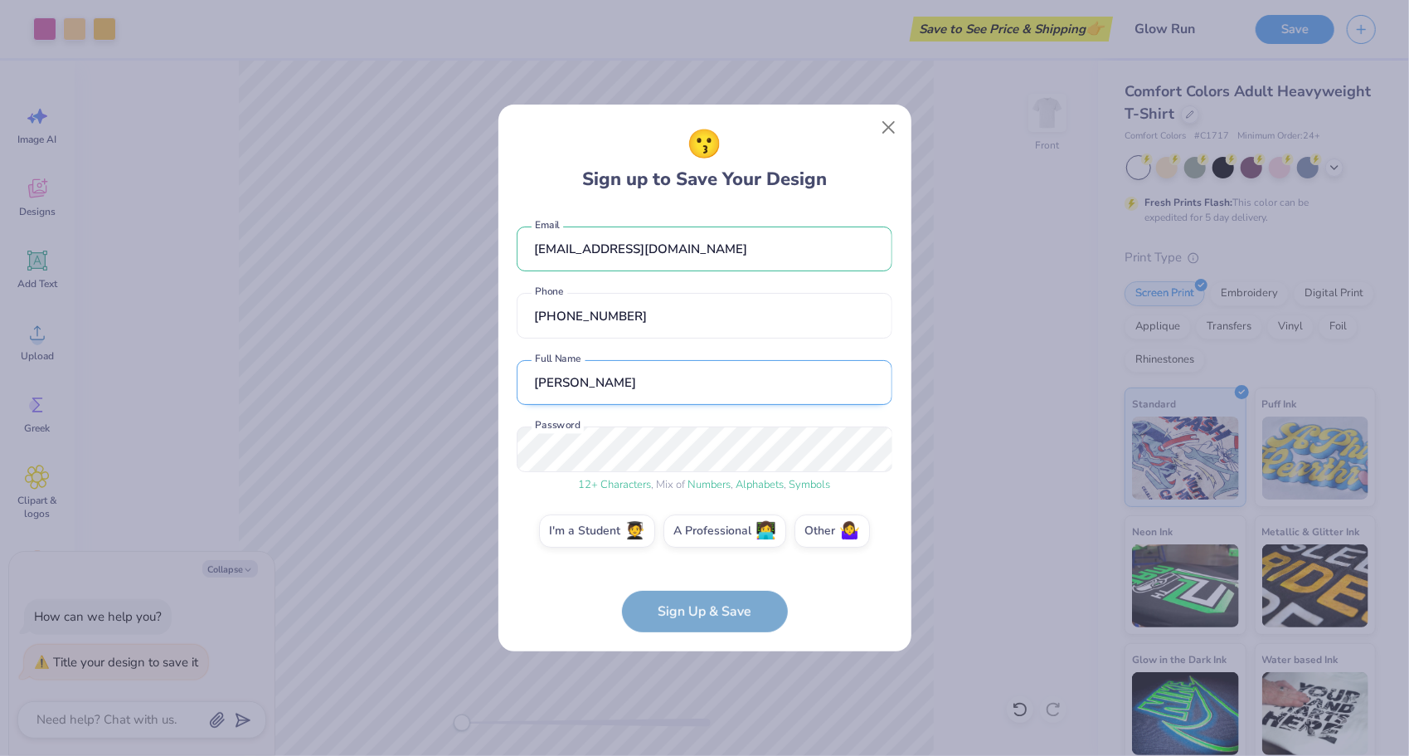
click at [610, 392] on input "[PERSON_NAME]" at bounding box center [705, 383] width 376 height 46
type input "[PERSON_NAME]"
click at [606, 534] on label "I'm a Student 🧑‍🎓" at bounding box center [597, 528] width 116 height 33
click at [699, 534] on input "I'm a Student 🧑‍🎓" at bounding box center [704, 535] width 11 height 11
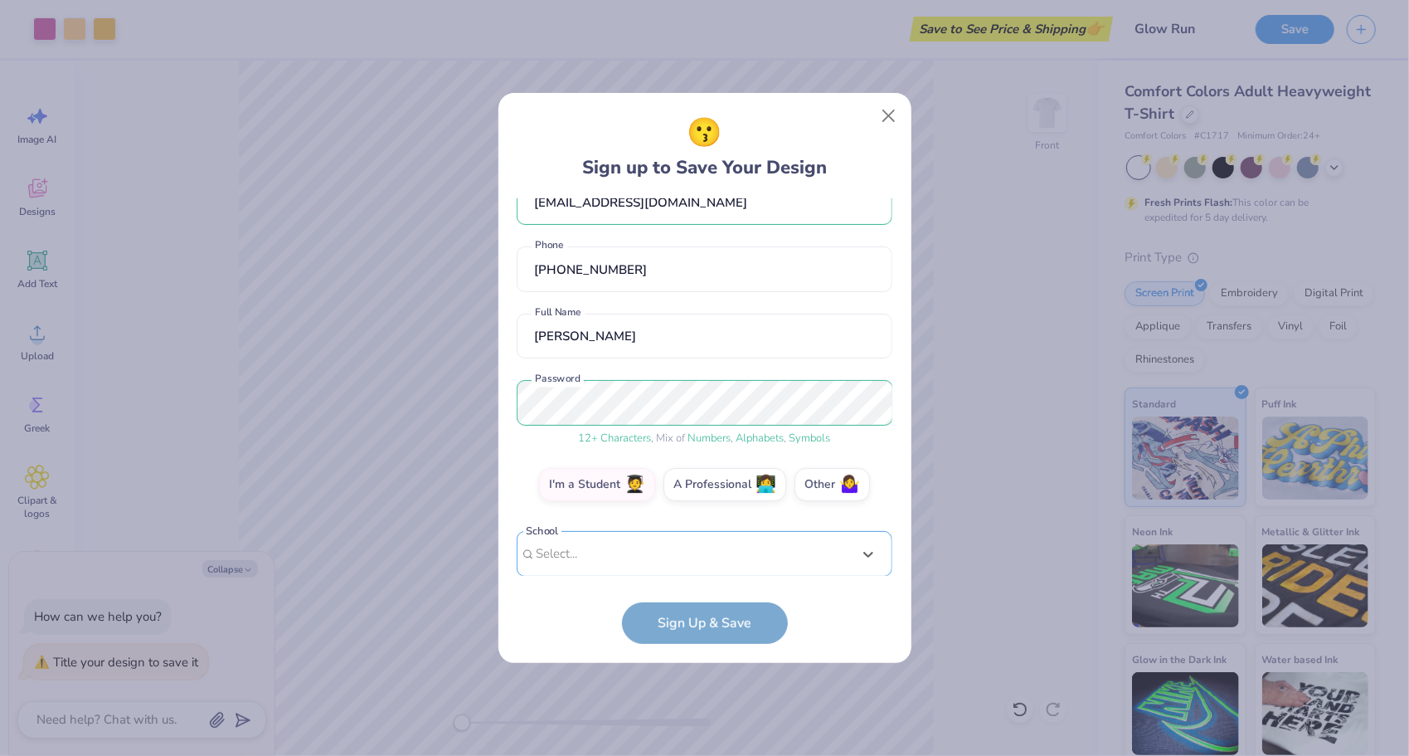
click at [614, 552] on div "option focused, 8 of 15. 15 results available. Use Up and Down to choose option…" at bounding box center [705, 682] width 376 height 303
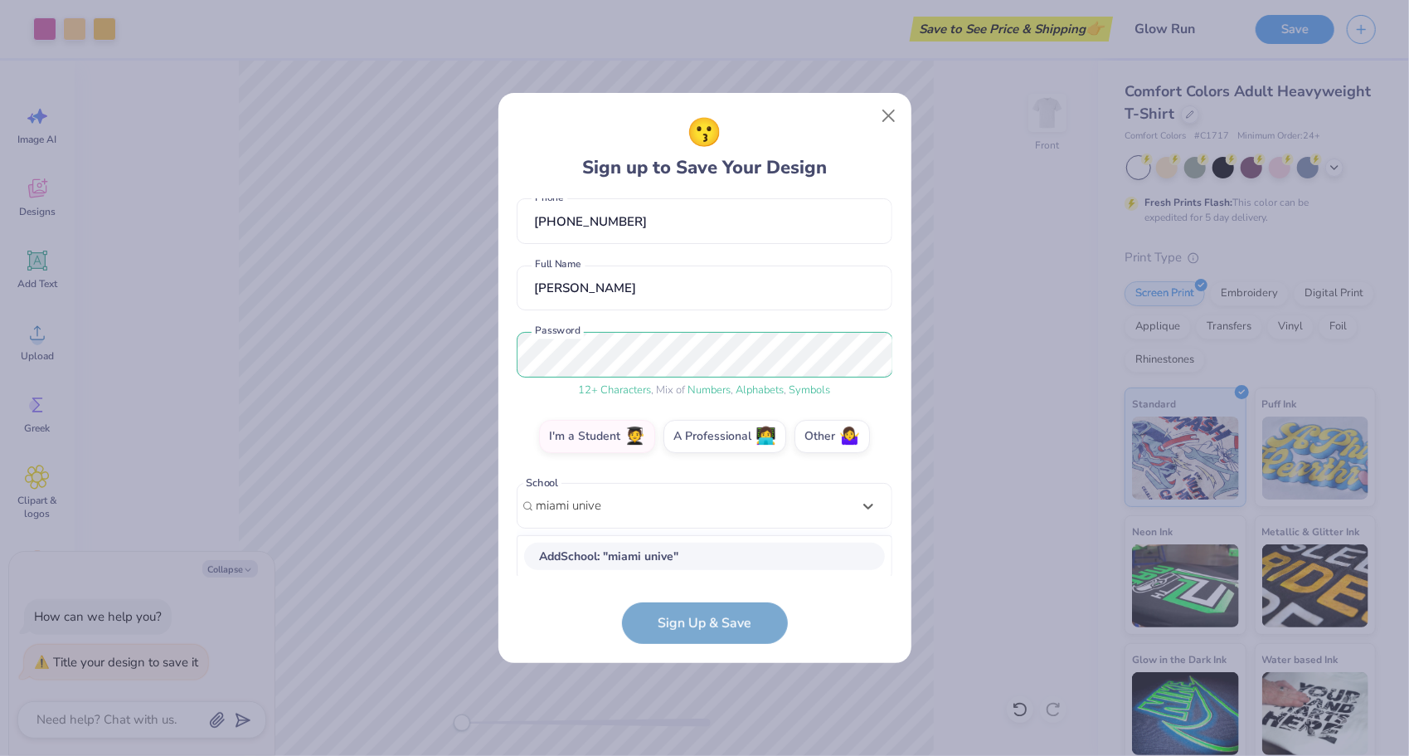
scroll to position [83, 0]
type input "miami univer"
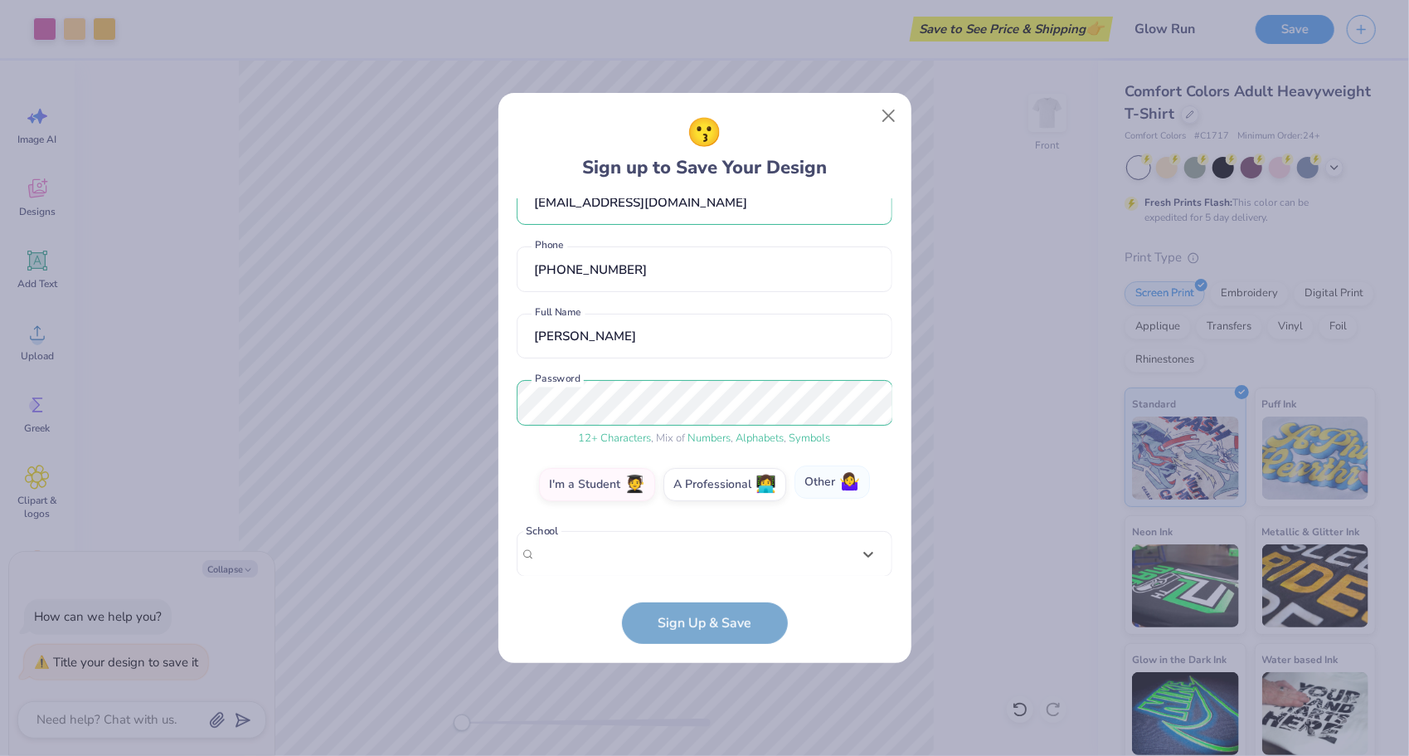
click at [857, 436] on div "[EMAIL_ADDRESS][DOMAIN_NAME] Email [PHONE_NUMBER] Phone [PERSON_NAME] Full Name…" at bounding box center [705, 387] width 376 height 378
click at [839, 478] on span "🤷‍♀️" at bounding box center [849, 482] width 21 height 19
click at [710, 518] on input "Other 🤷‍♀️" at bounding box center [704, 523] width 11 height 11
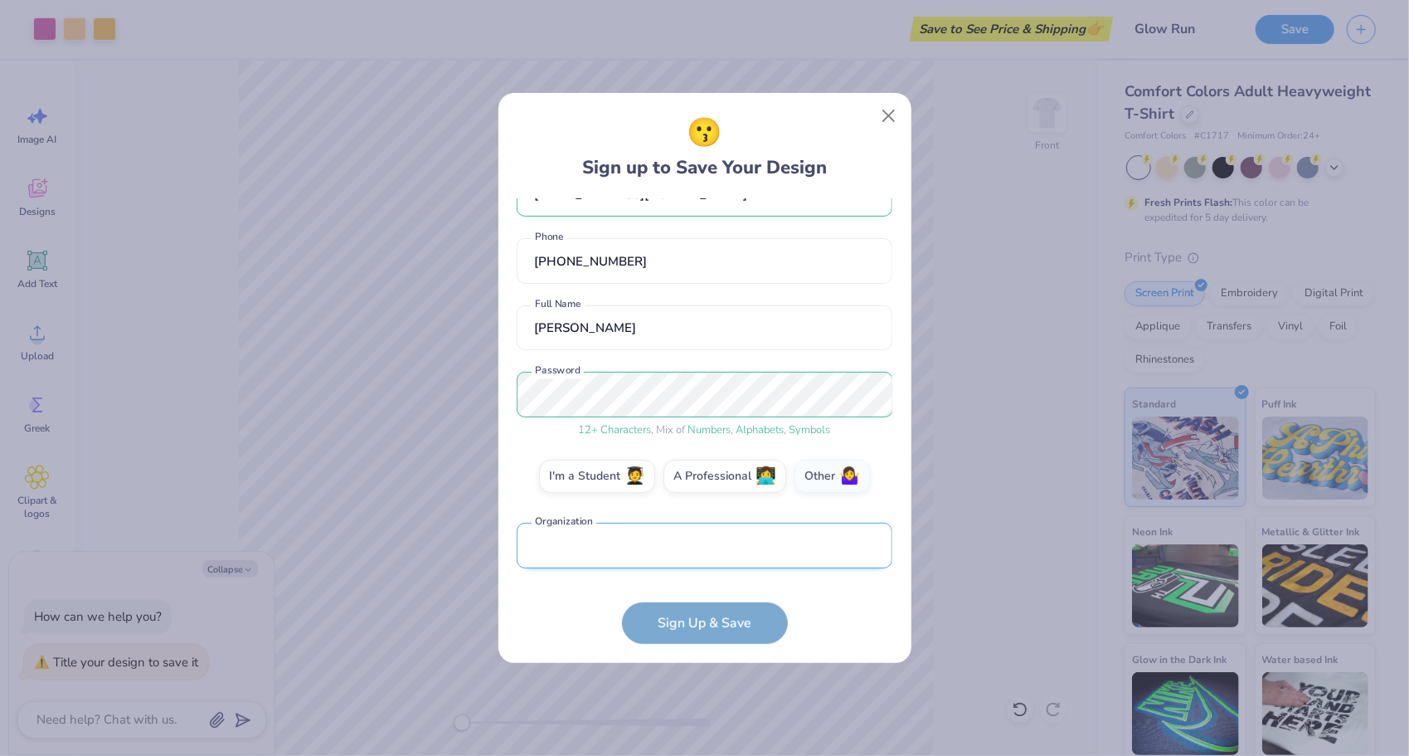
click at [630, 543] on input "text" at bounding box center [705, 546] width 376 height 46
click at [512, 498] on div "😗 Sign up to Save Your Design [EMAIL_ADDRESS][DOMAIN_NAME] Email [PHONE_NUMBER]…" at bounding box center [704, 378] width 413 height 570
click at [760, 648] on div "😗 Sign up to Save Your Design [EMAIL_ADDRESS][DOMAIN_NAME] Email [PHONE_NUMBER]…" at bounding box center [704, 378] width 413 height 570
click at [731, 634] on form "[EMAIL_ADDRESS][DOMAIN_NAME] Email [PHONE_NUMBER] Phone [PERSON_NAME] Full Name…" at bounding box center [705, 421] width 376 height 446
click at [590, 435] on span "12 + Characters" at bounding box center [615, 429] width 73 height 15
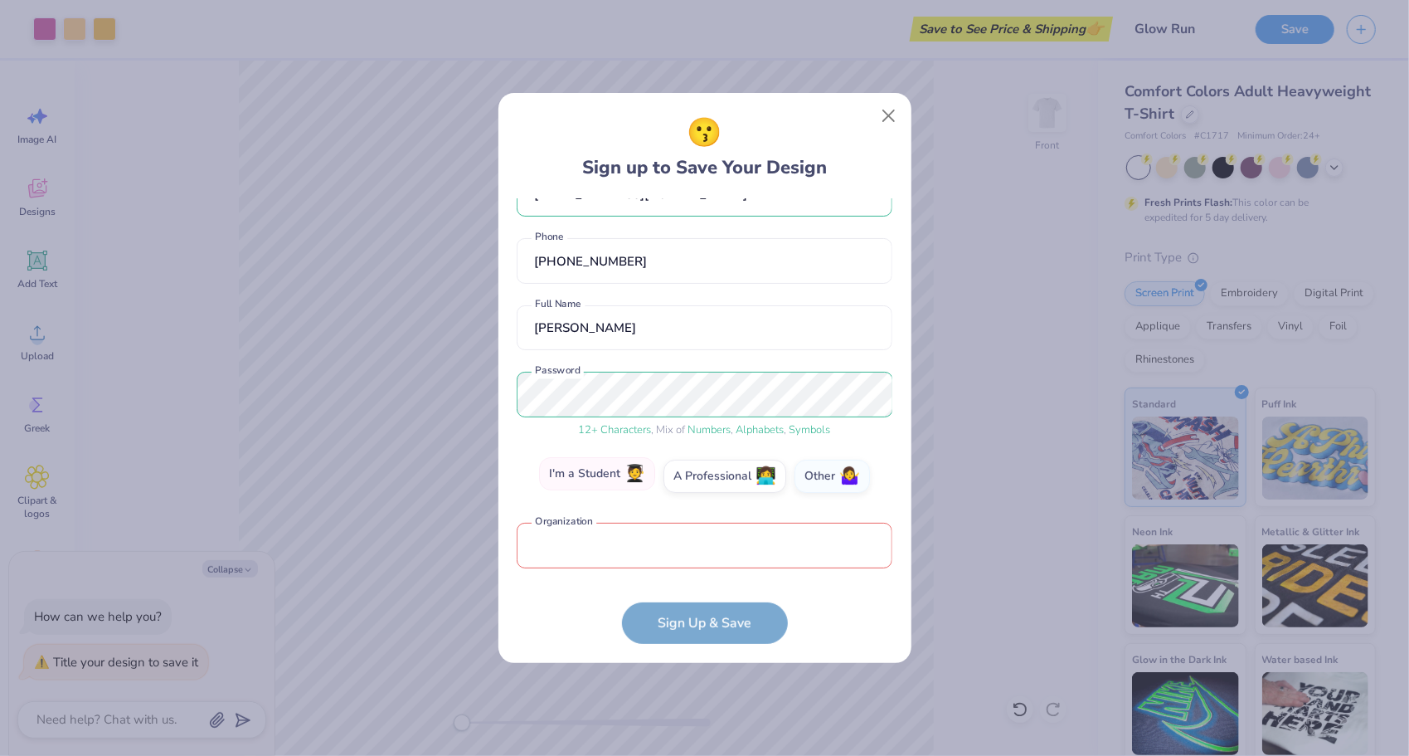
click at [582, 476] on label "I'm a Student 🧑‍🎓" at bounding box center [597, 473] width 116 height 33
click at [699, 518] on input "I'm a Student 🧑‍🎓" at bounding box center [704, 523] width 11 height 11
click at [630, 551] on div "option focused, 8 of 15. 15 results available. Use Up and Down to choose option…" at bounding box center [705, 674] width 376 height 303
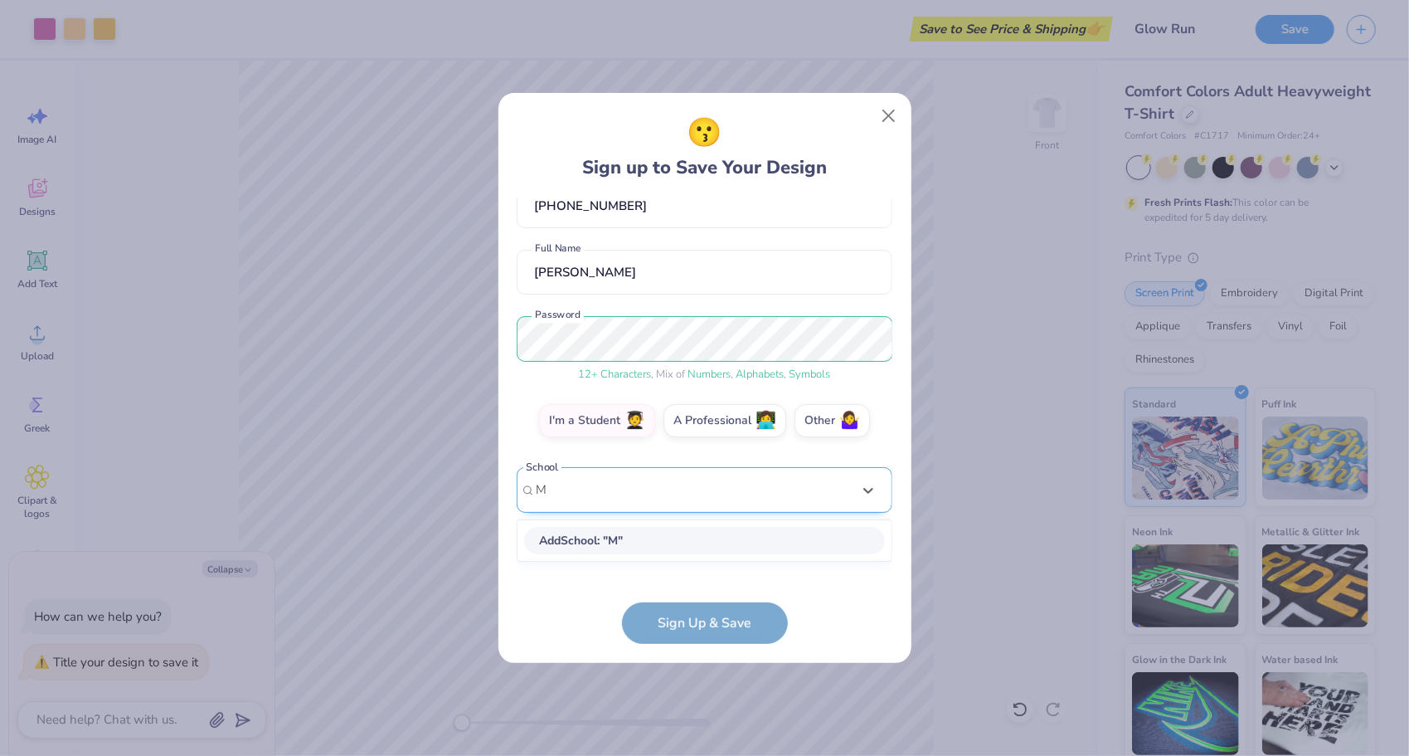
scroll to position [98, 0]
type input "[GEOGRAPHIC_DATA]"
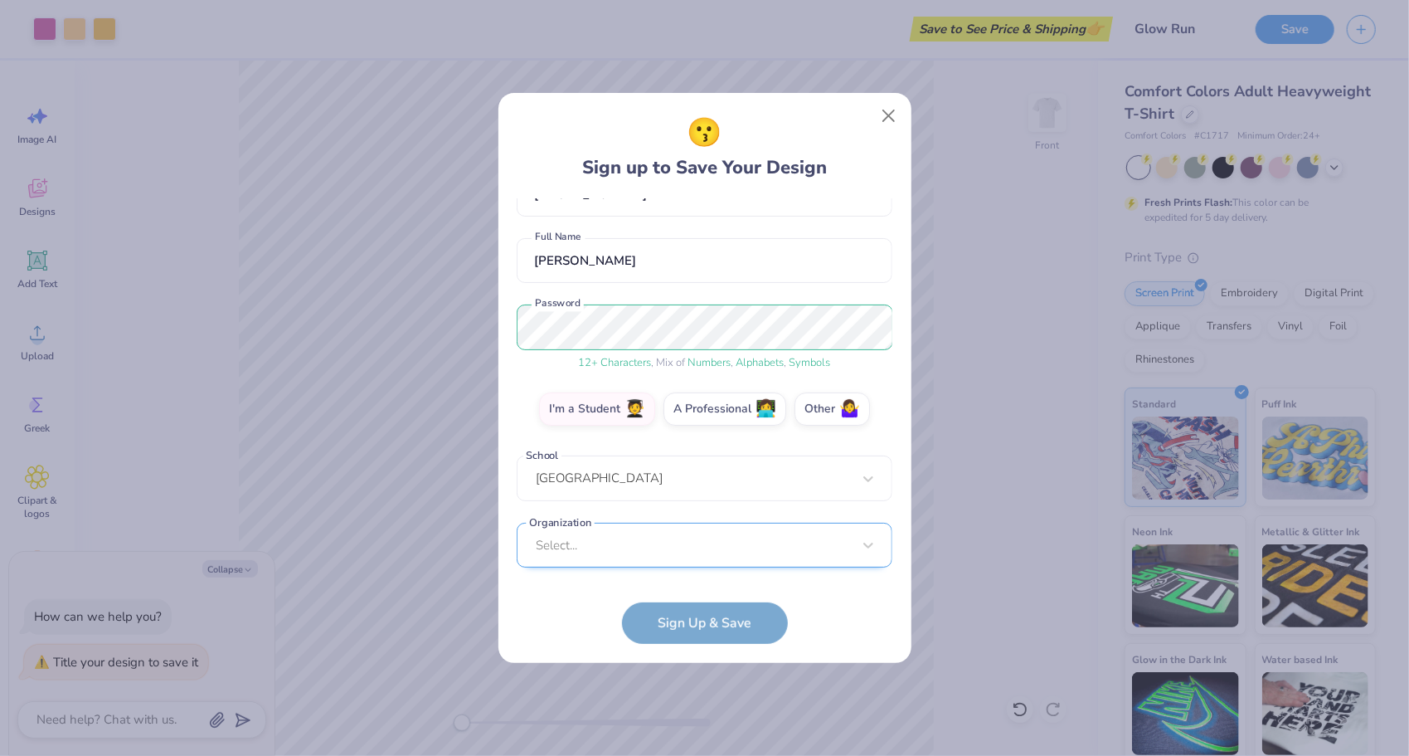
click at [692, 552] on div "Select..." at bounding box center [705, 546] width 376 height 46
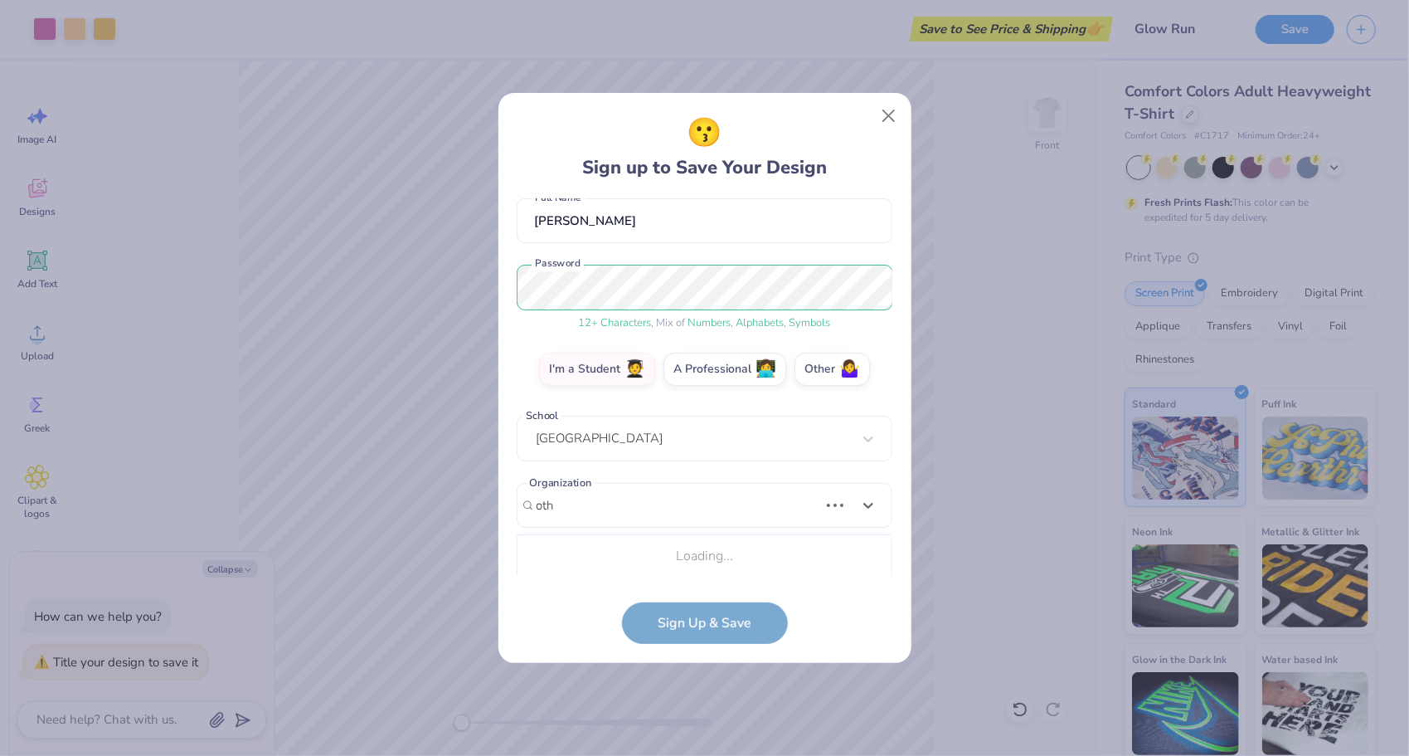
scroll to position [358, 0]
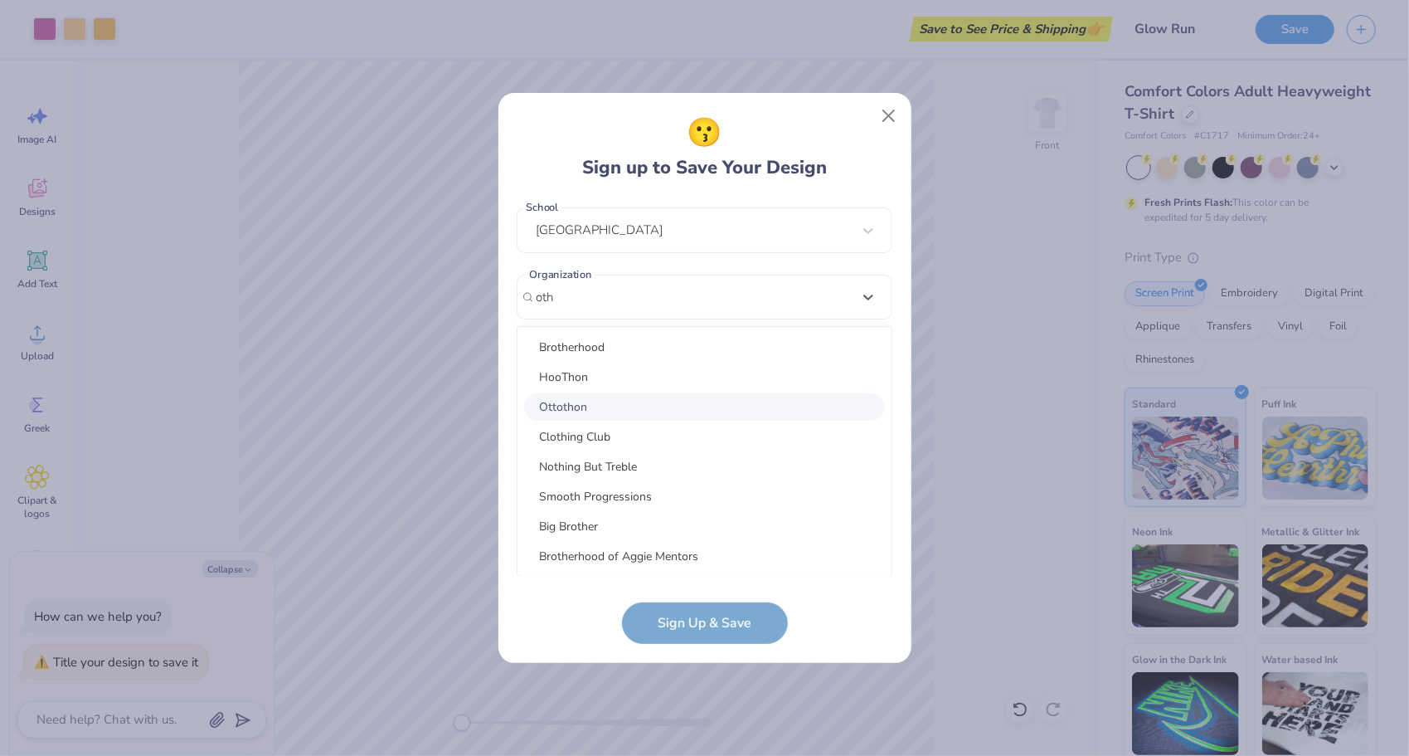
click at [660, 414] on div "Ottothon" at bounding box center [704, 406] width 361 height 27
type input "oth"
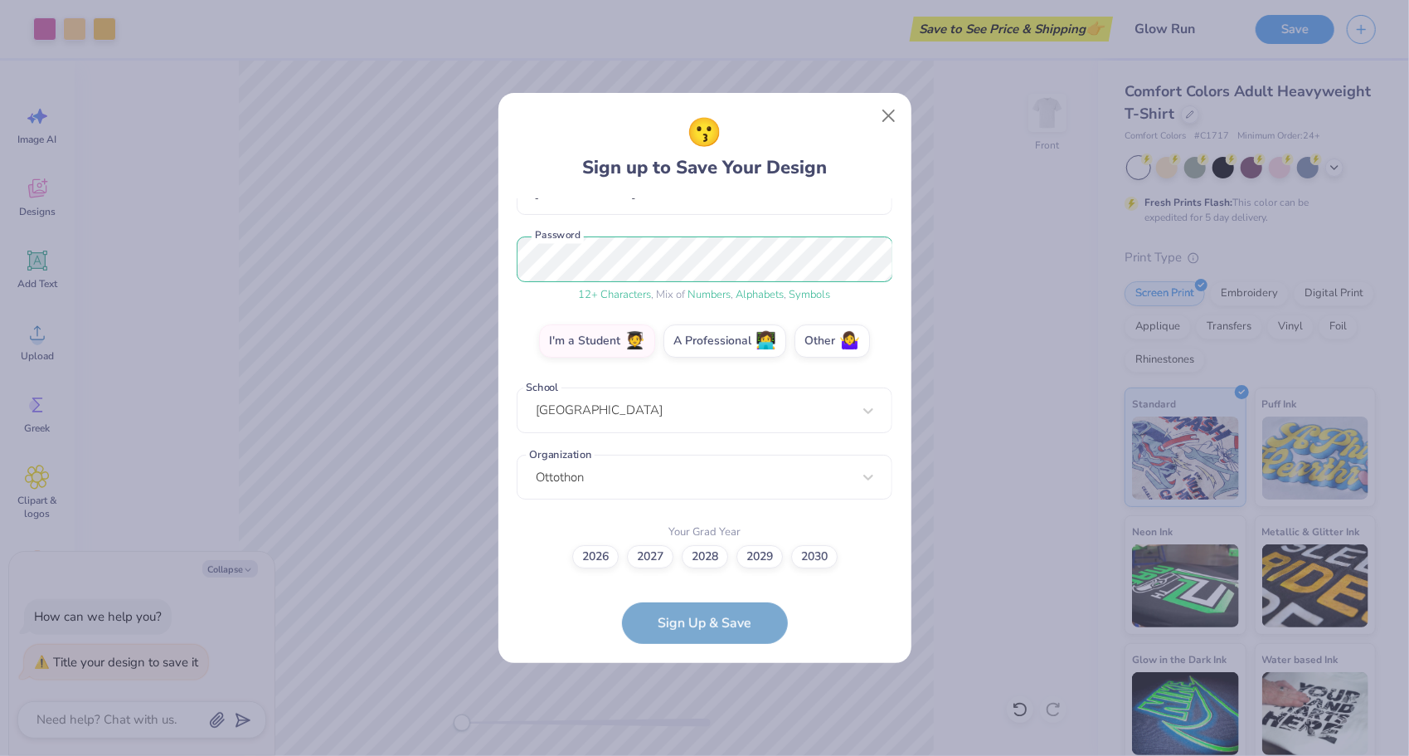
scroll to position [177, 0]
type textarea "x"
click at [581, 469] on div "Ottothon" at bounding box center [705, 478] width 376 height 46
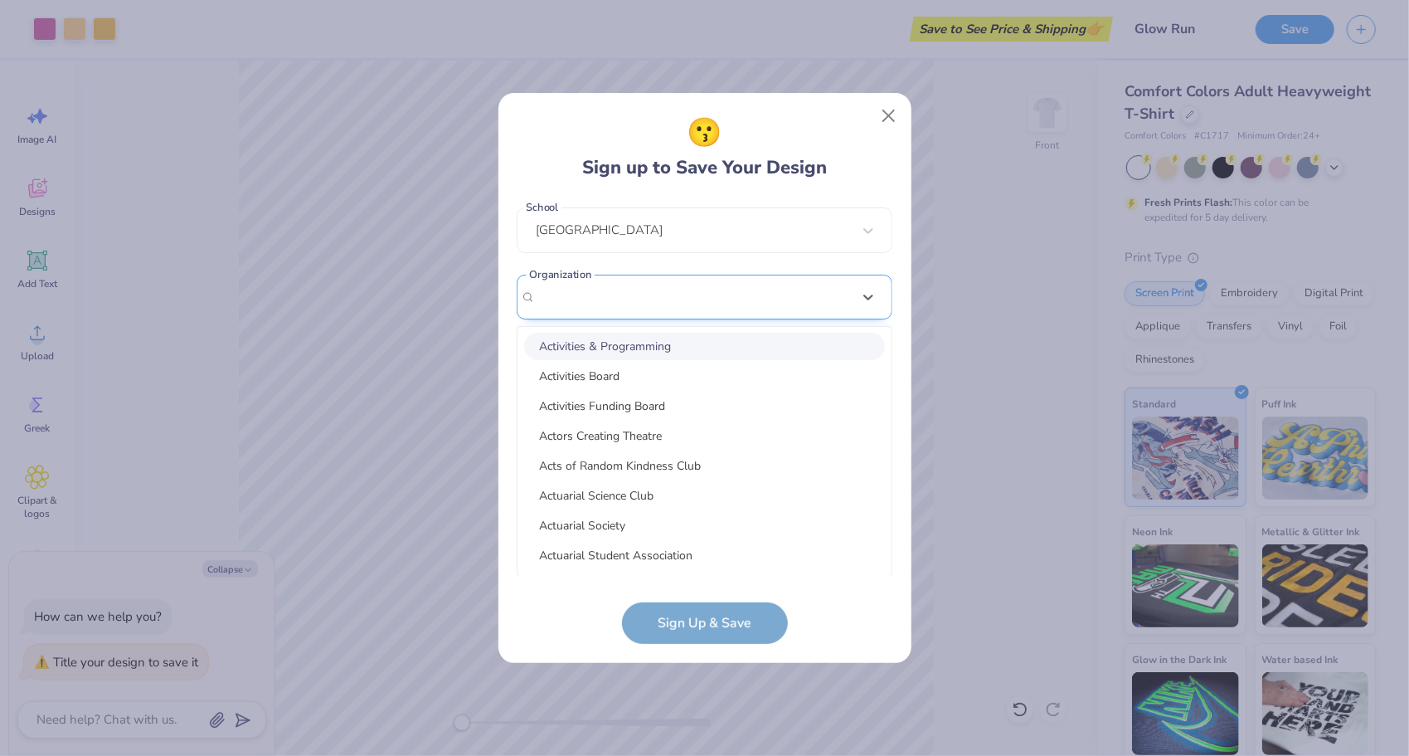
scroll to position [177, 0]
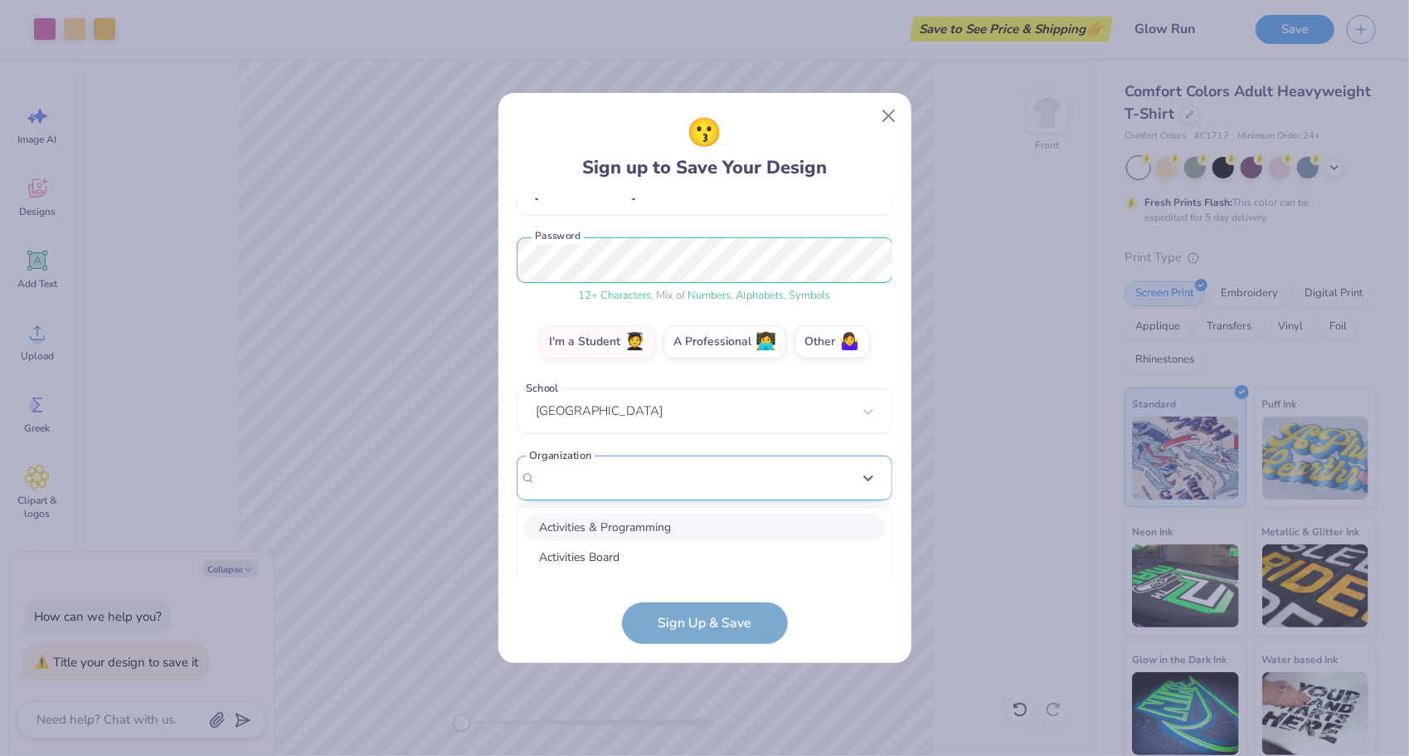
click at [576, 290] on div "[EMAIL_ADDRESS][DOMAIN_NAME] Email [PHONE_NUMBER] Phone [PERSON_NAME] Full Name…" at bounding box center [705, 387] width 376 height 378
click at [587, 470] on div "Select is focused ,type to refine list, press Down to open the menu, [PERSON_NA…" at bounding box center [705, 478] width 376 height 46
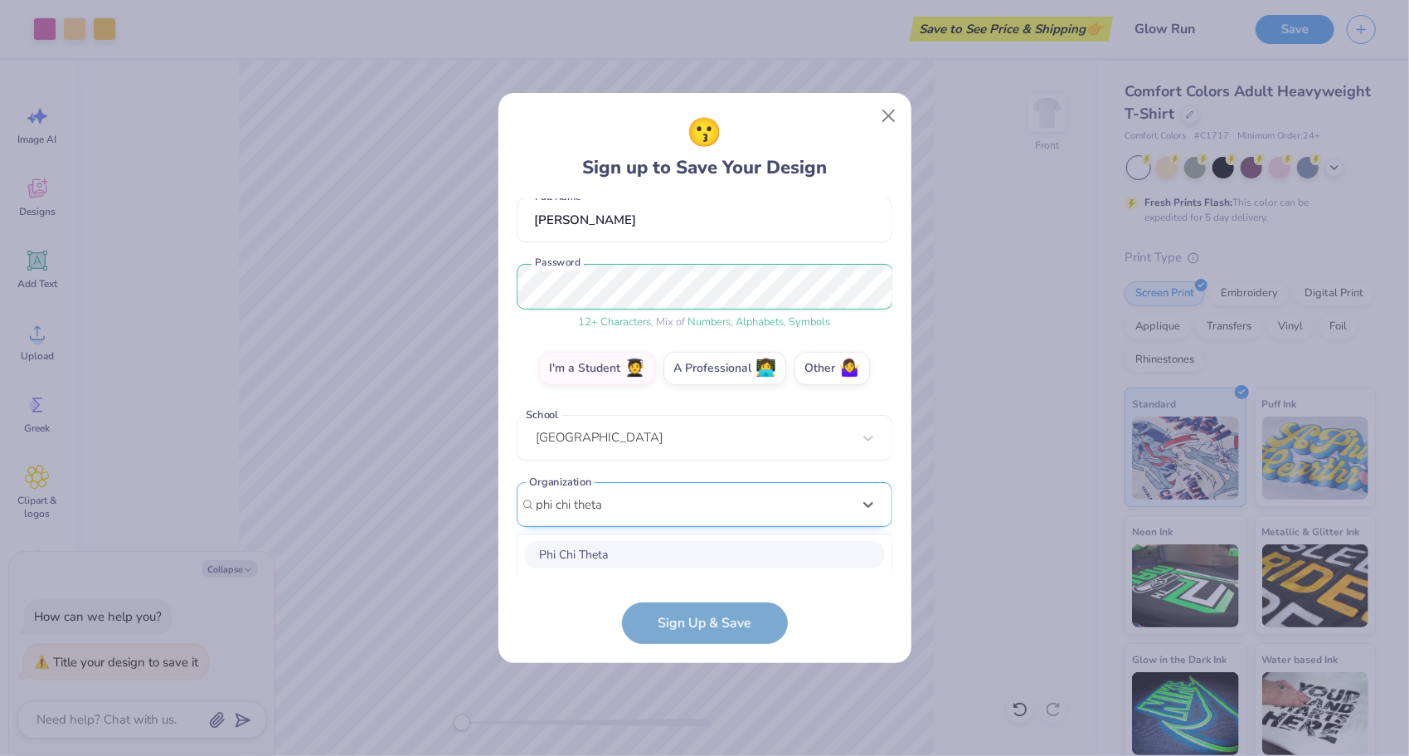
scroll to position [358, 0]
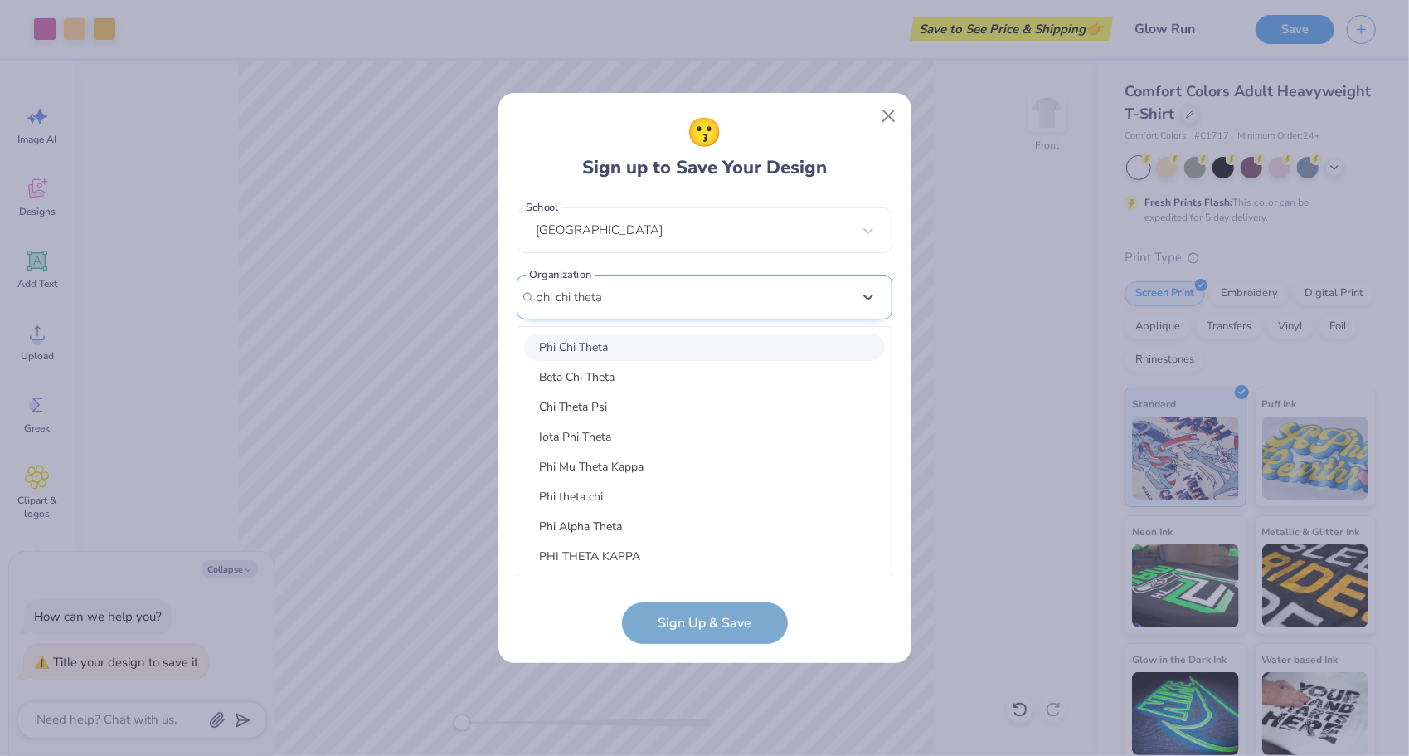
click at [597, 348] on div "Phi Chi Theta" at bounding box center [704, 346] width 361 height 27
type input "phi chi theta"
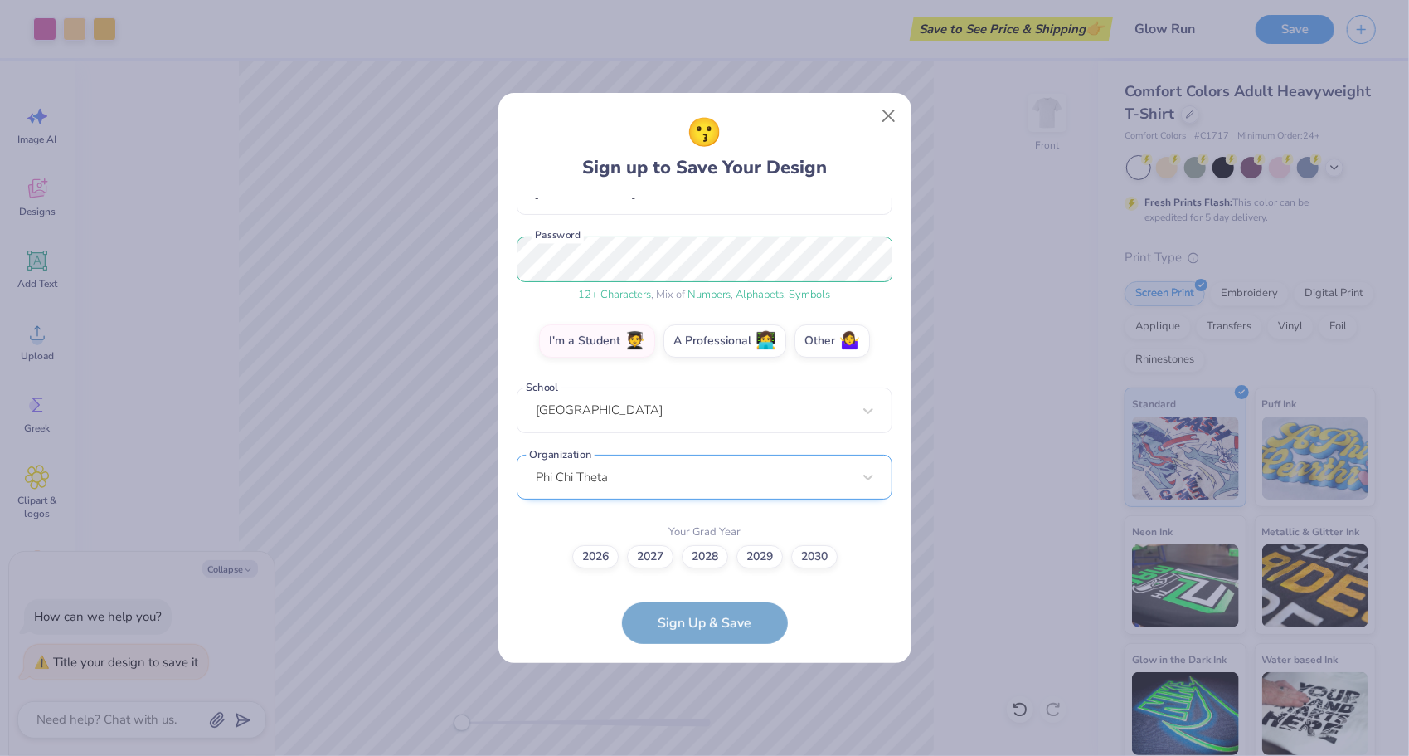
scroll to position [177, 0]
click at [660, 564] on label "2027" at bounding box center [650, 554] width 46 height 23
click at [699, 729] on input "2027" at bounding box center [704, 734] width 11 height 11
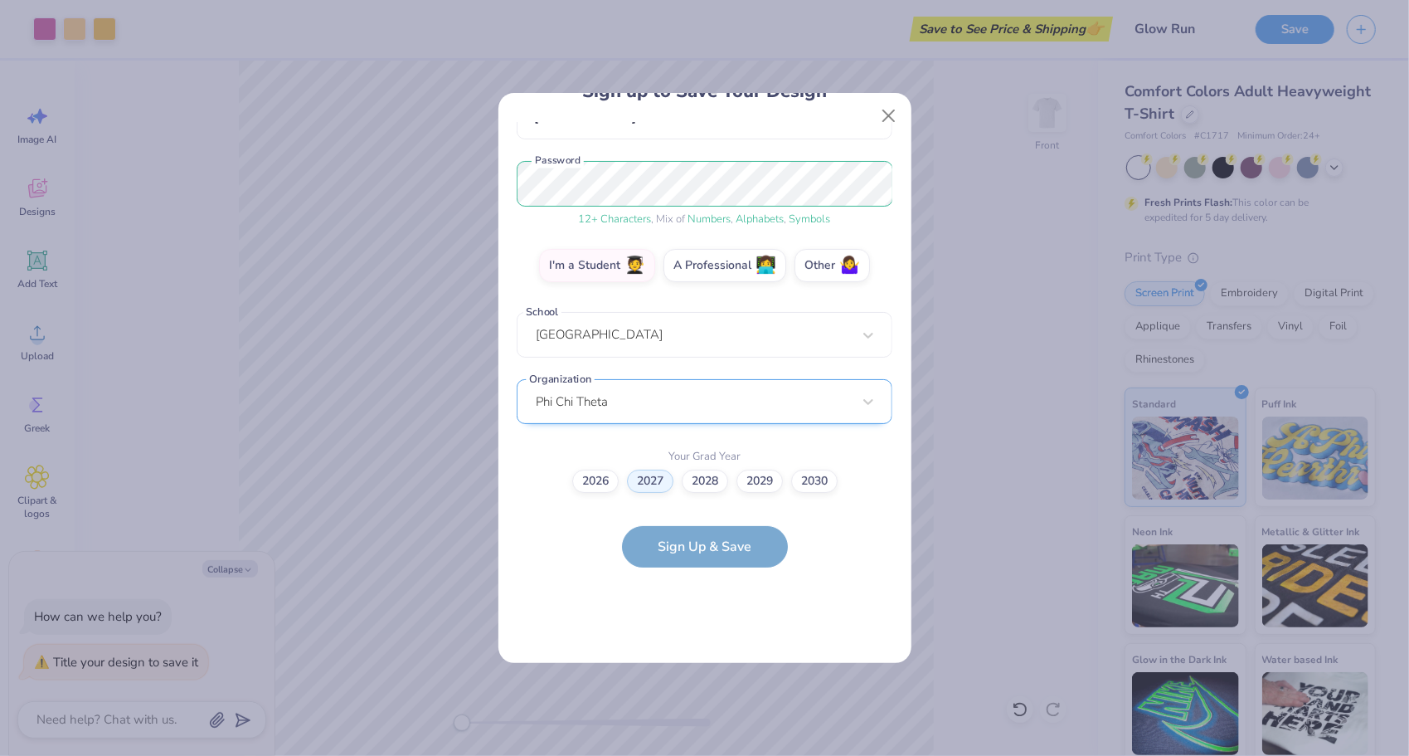
scroll to position [0, 0]
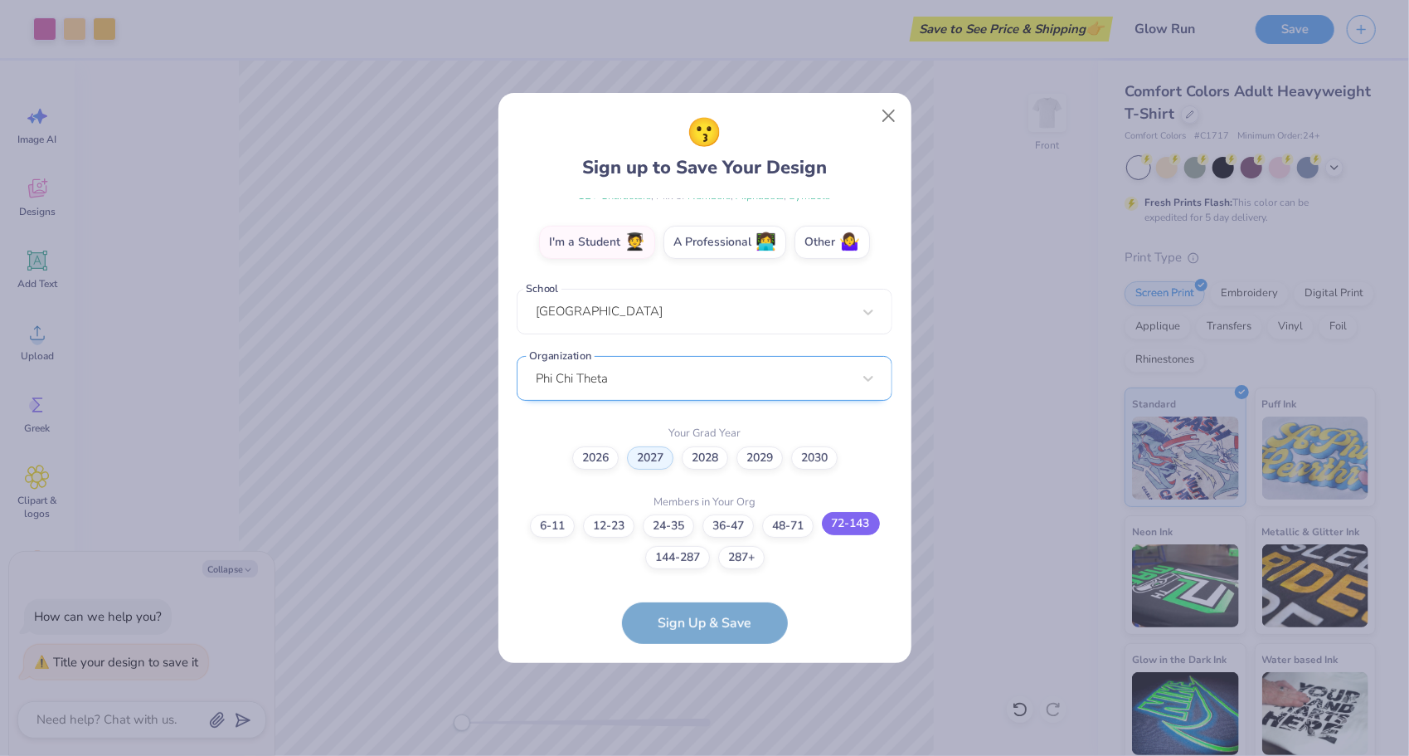
click at [861, 529] on label "72-143" at bounding box center [851, 523] width 58 height 23
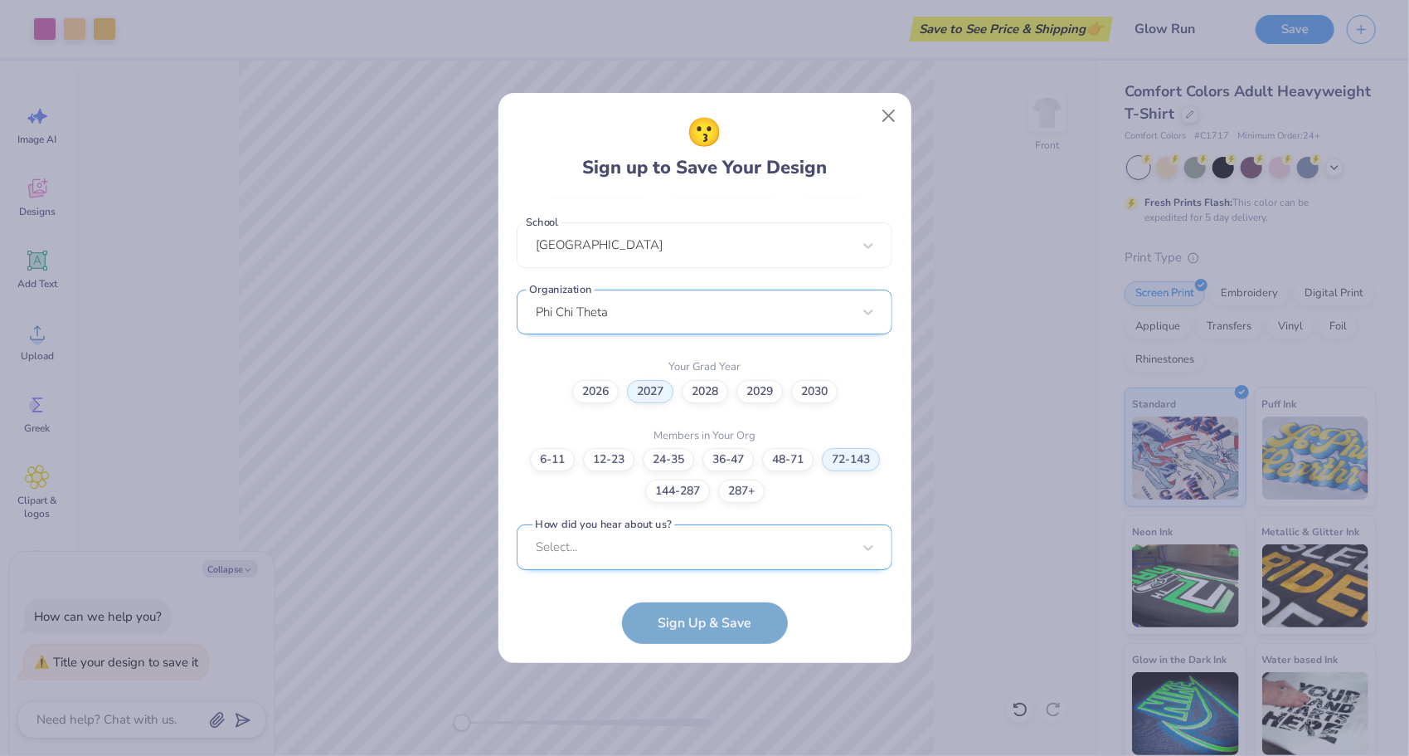
scroll to position [592, 0]
click at [674, 558] on div "Select..." at bounding box center [705, 546] width 376 height 46
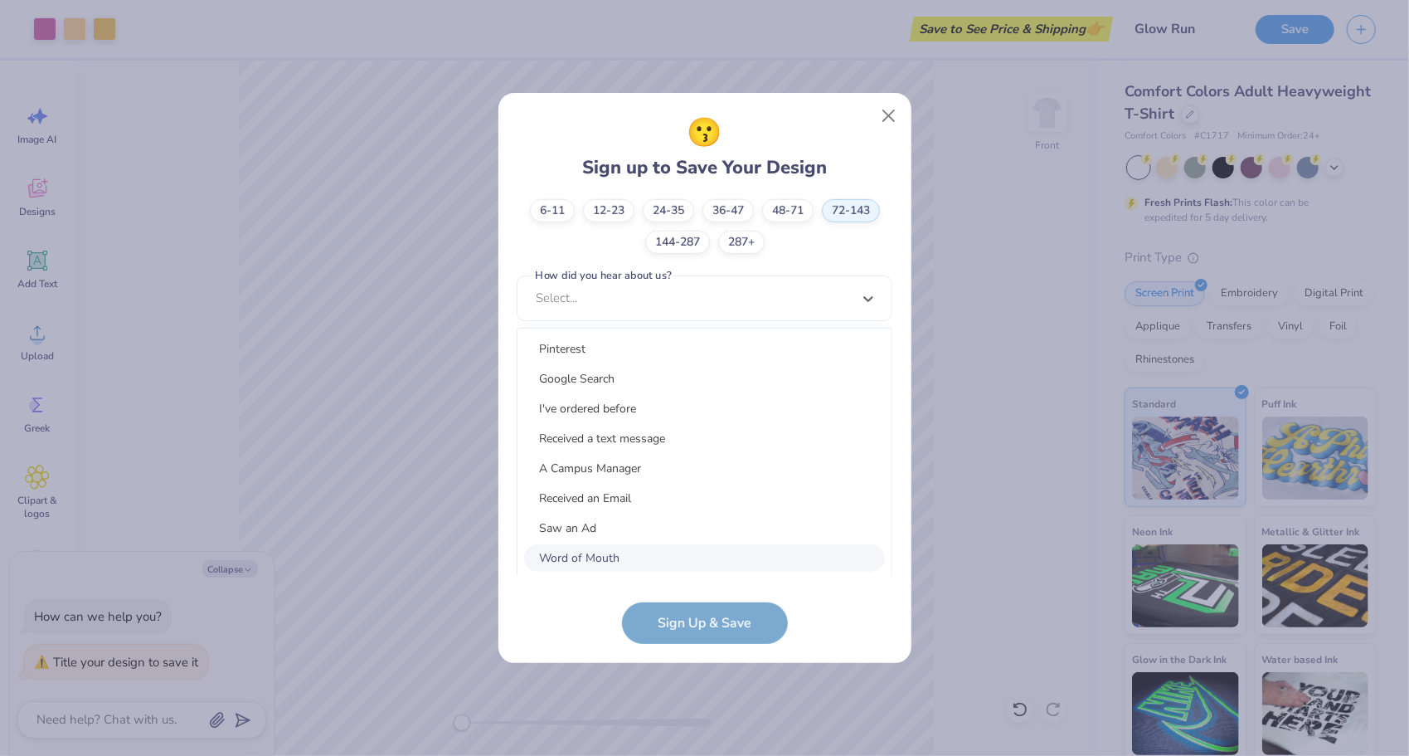
click at [654, 547] on div "Word of Mouth" at bounding box center [704, 557] width 361 height 27
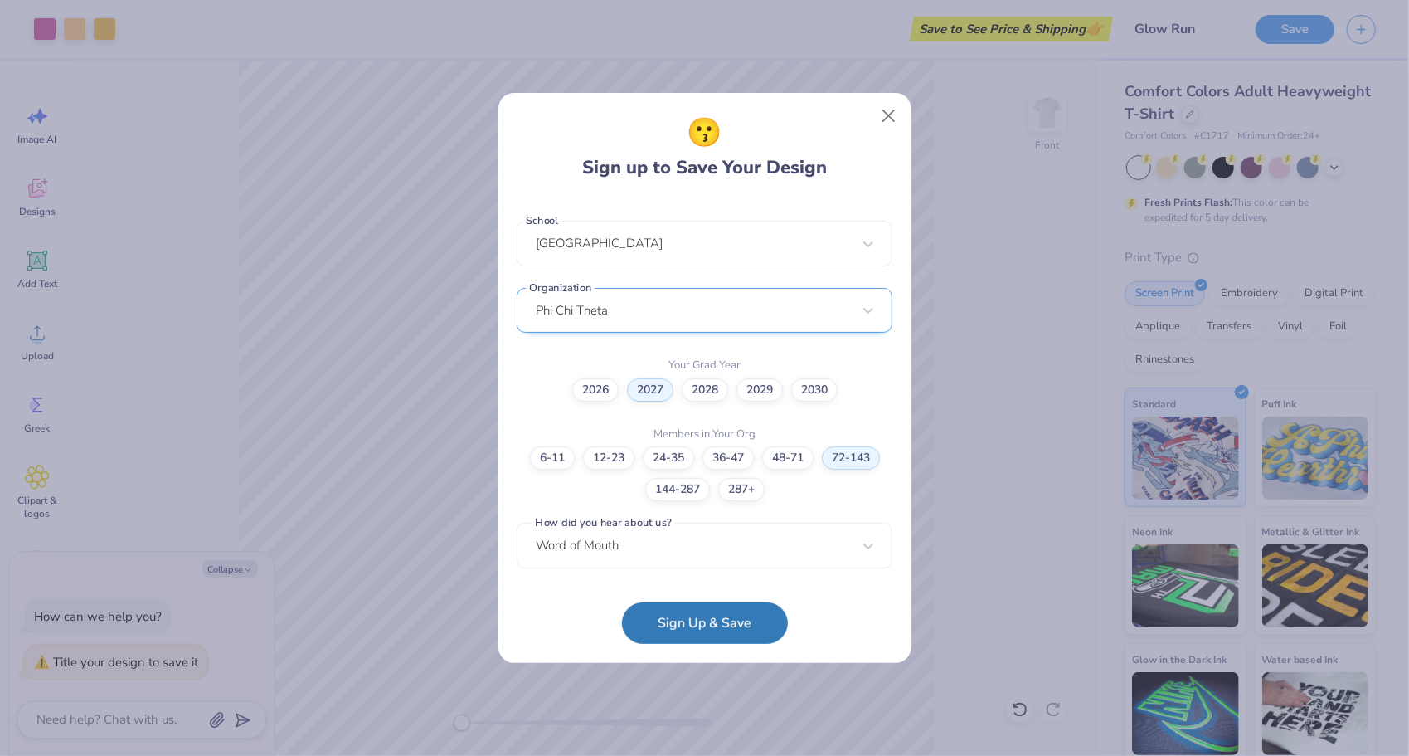
scroll to position [343, 0]
click at [673, 630] on button "Sign Up & Save" at bounding box center [705, 618] width 166 height 41
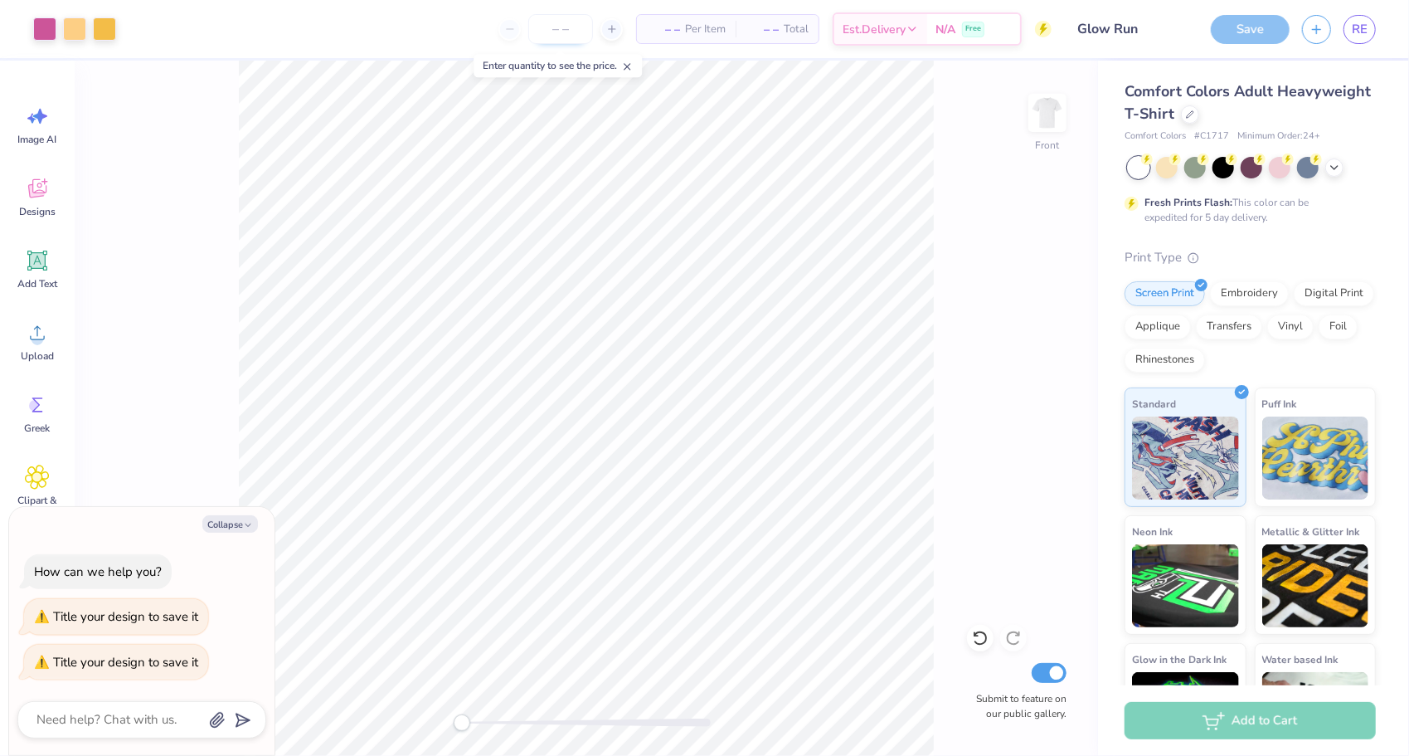
click at [557, 32] on input "number" at bounding box center [560, 29] width 65 height 30
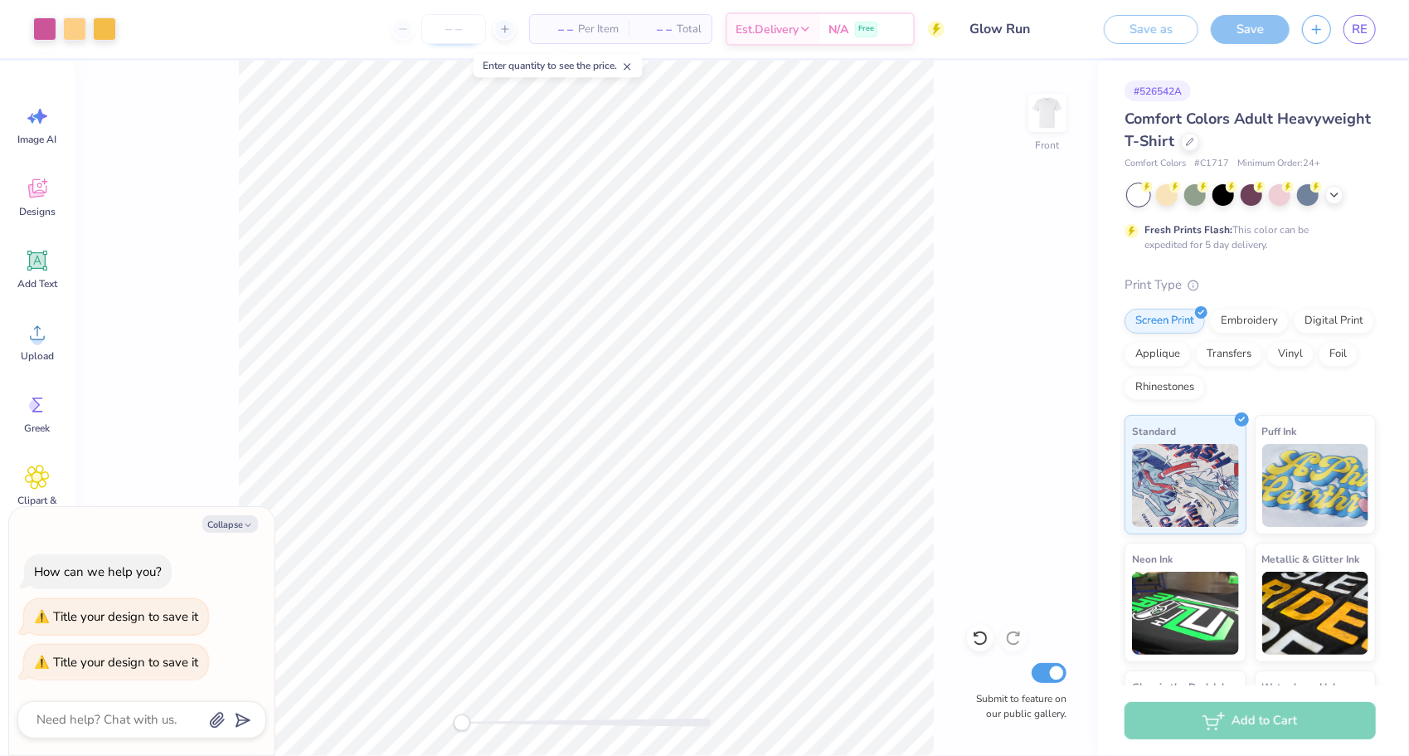
type textarea "x"
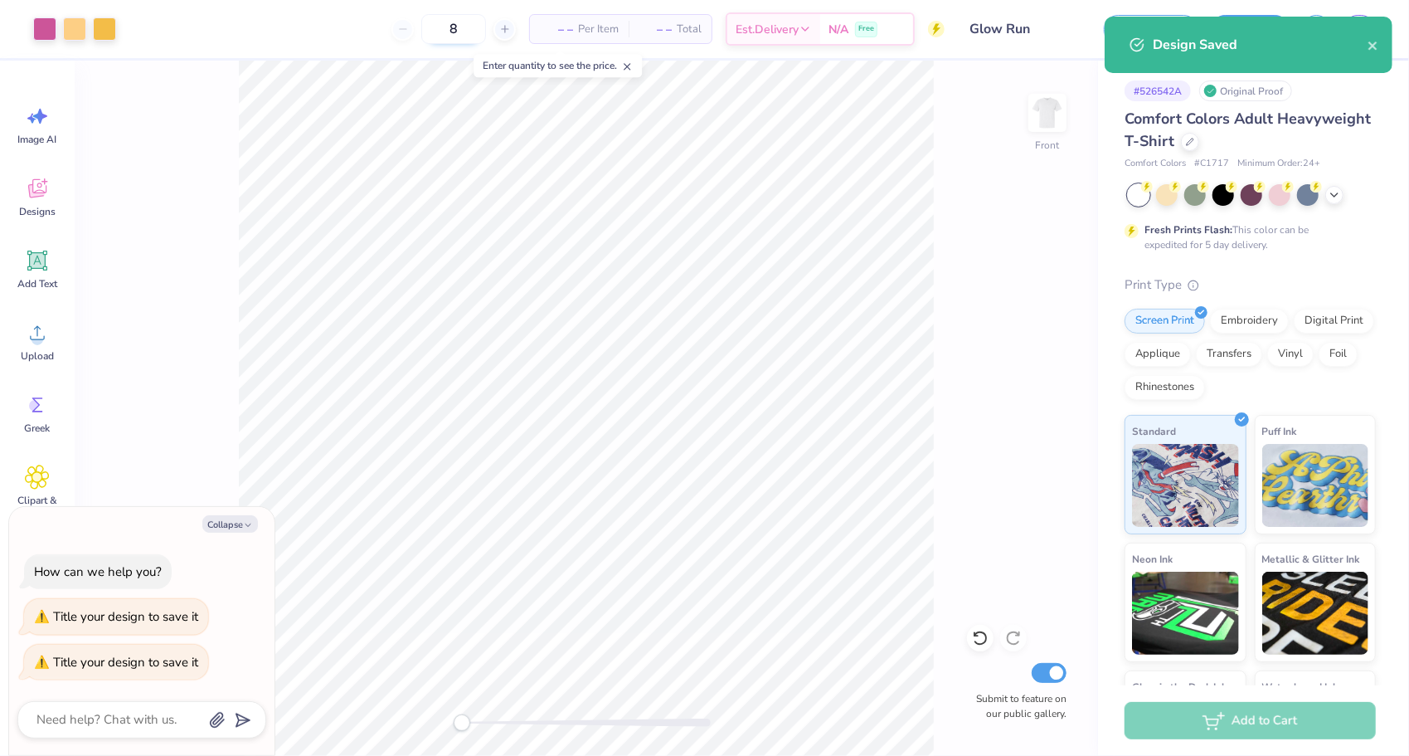
type input "80"
type textarea "x"
type input "80"
click at [574, 27] on div "Per Item" at bounding box center [579, 29] width 99 height 28
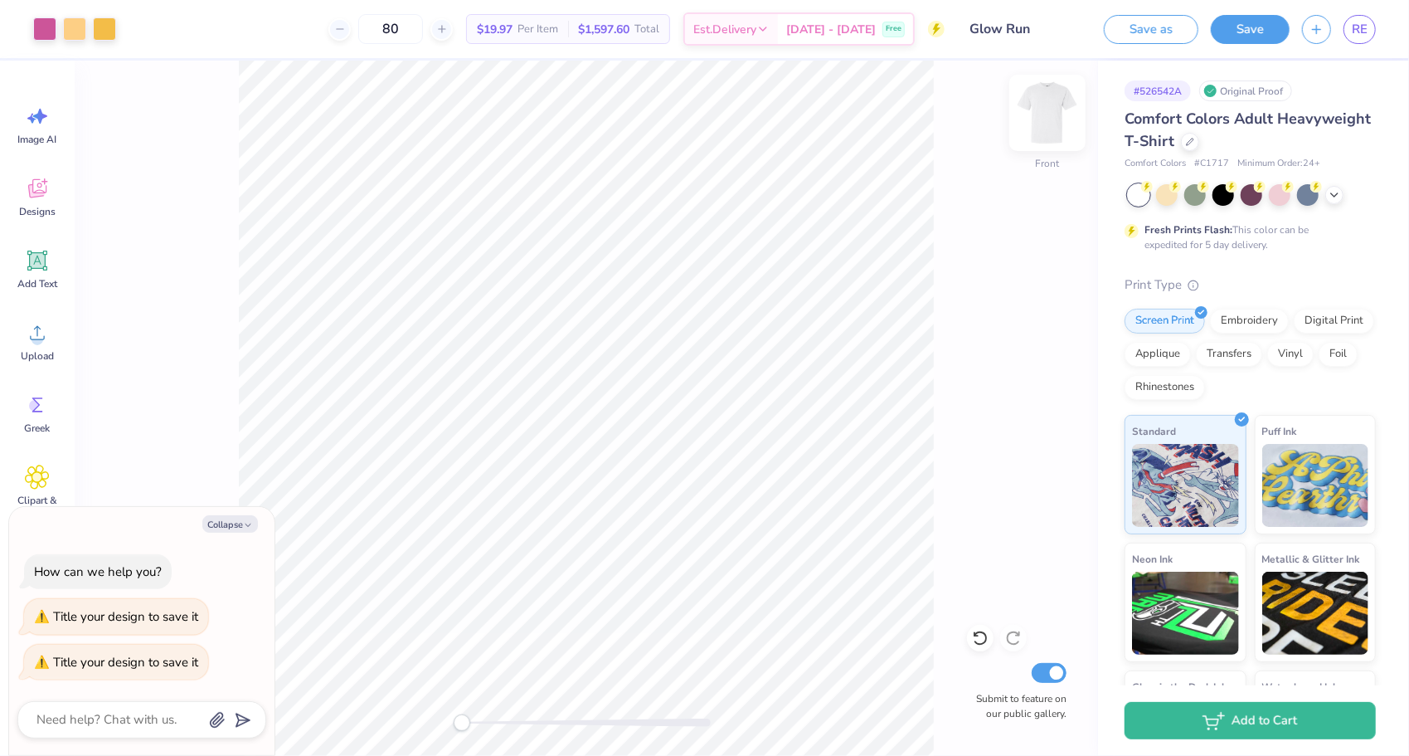
click at [1042, 121] on img at bounding box center [1047, 113] width 66 height 66
click at [1043, 121] on img at bounding box center [1047, 113] width 66 height 66
click at [1294, 331] on div "Digital Print" at bounding box center [1334, 318] width 80 height 25
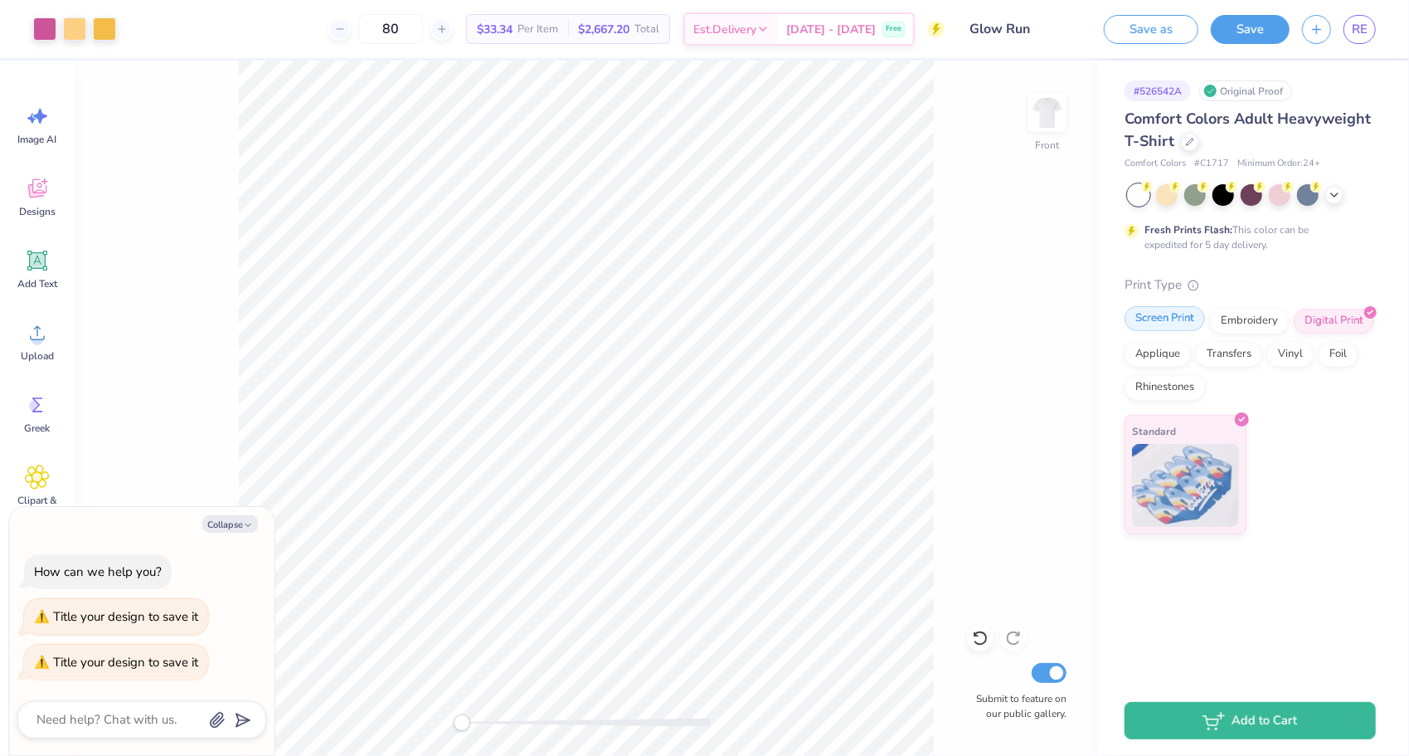
click at [1171, 327] on div "Screen Print" at bounding box center [1165, 318] width 80 height 25
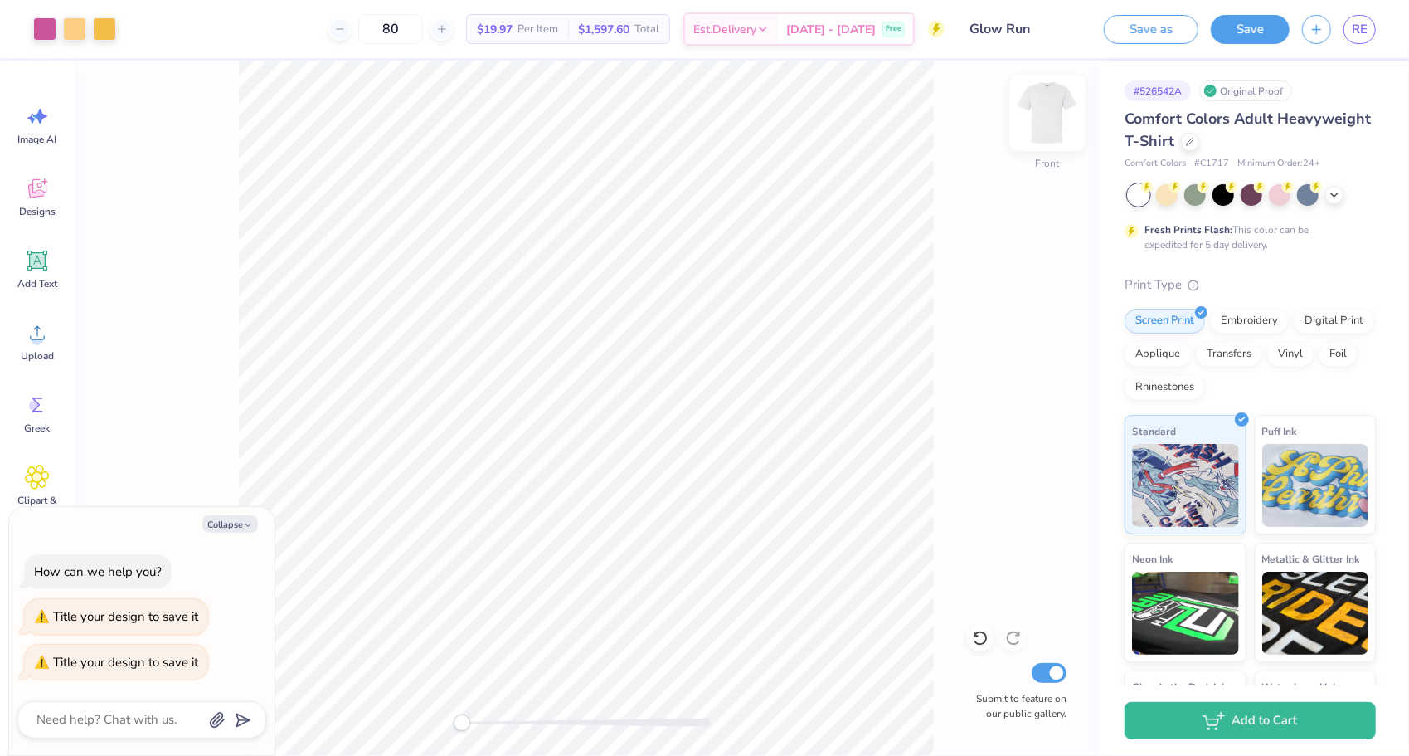
click at [1061, 116] on img at bounding box center [1047, 113] width 66 height 66
click at [1060, 116] on img at bounding box center [1047, 113] width 66 height 66
click at [1060, 116] on img at bounding box center [1047, 112] width 33 height 33
click at [841, 24] on span "[DATE] - [DATE]" at bounding box center [831, 31] width 90 height 17
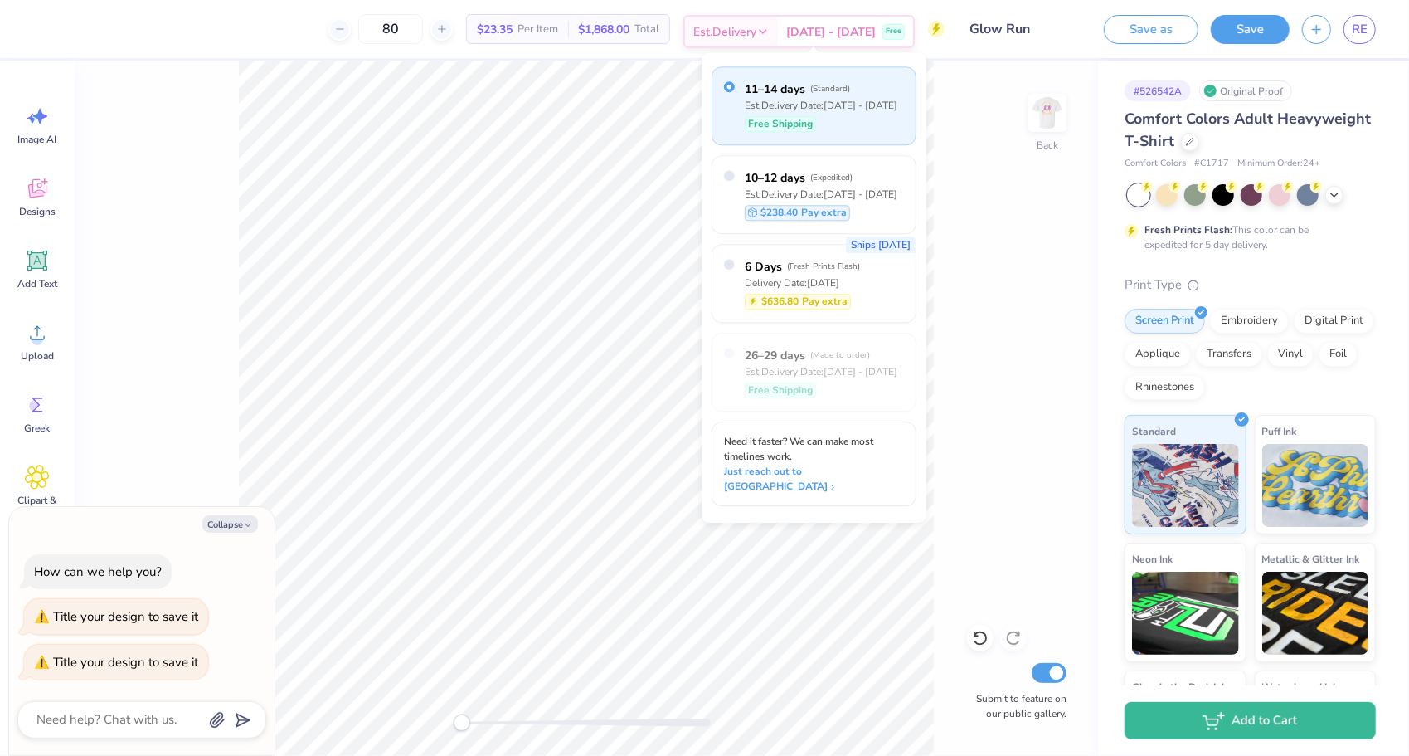
click at [823, 32] on span "[DATE] - [DATE]" at bounding box center [831, 31] width 90 height 17
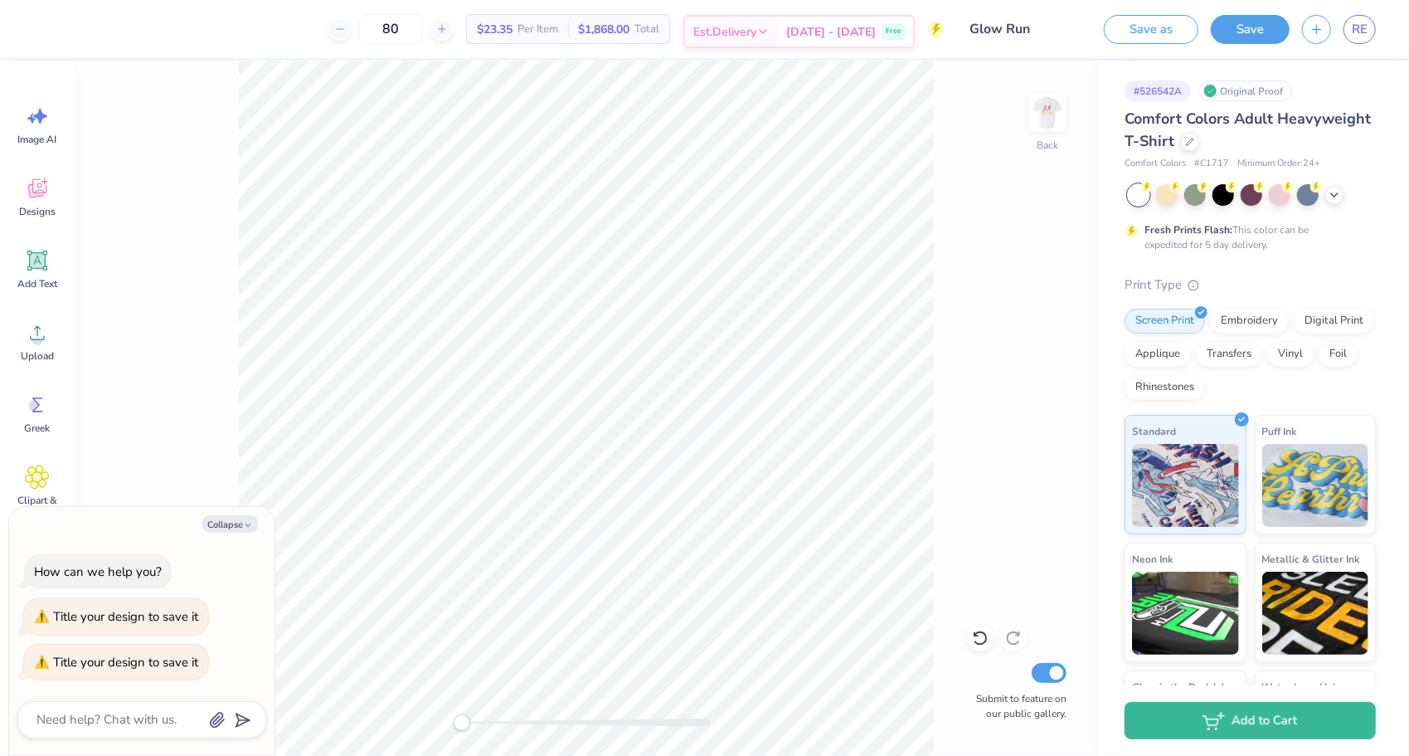
click at [823, 32] on span "[DATE] - [DATE]" at bounding box center [831, 31] width 90 height 17
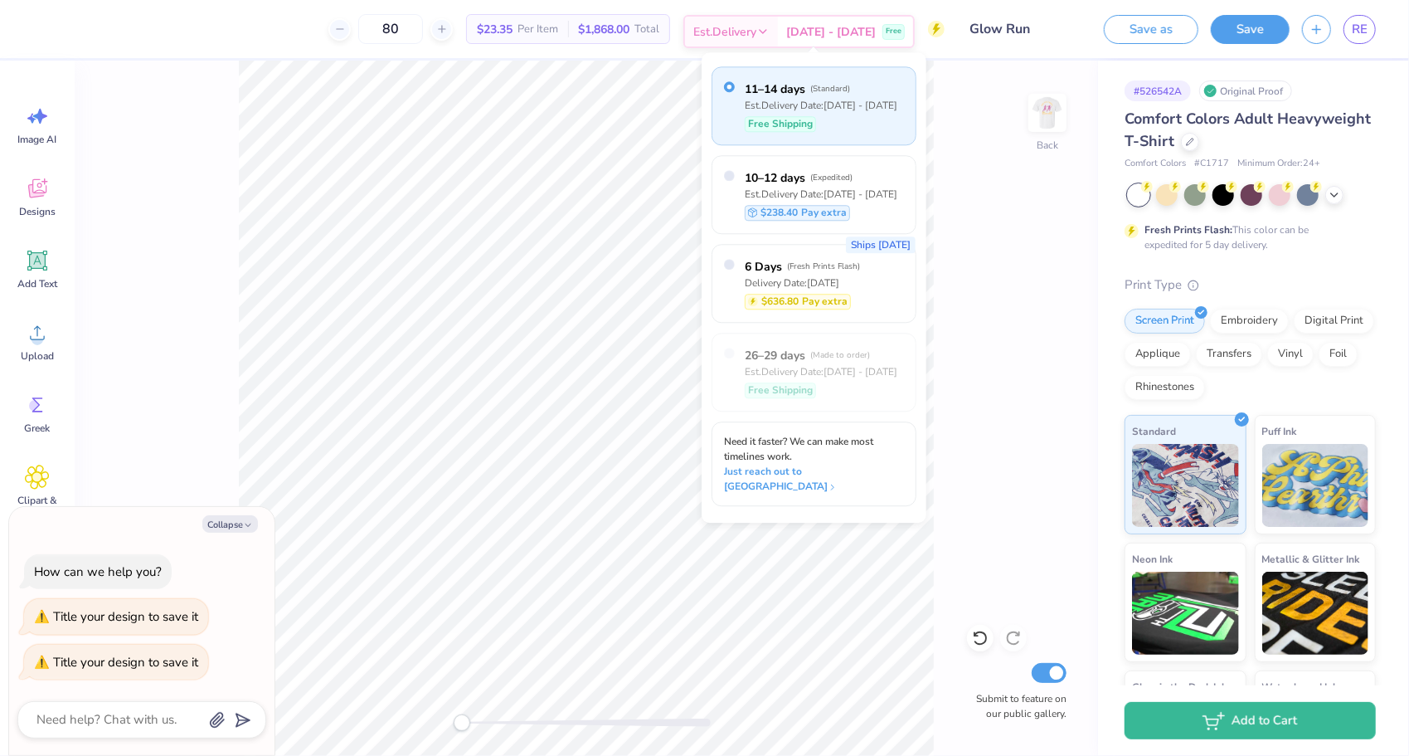
click at [824, 30] on span "[DATE] - [DATE]" at bounding box center [831, 31] width 90 height 17
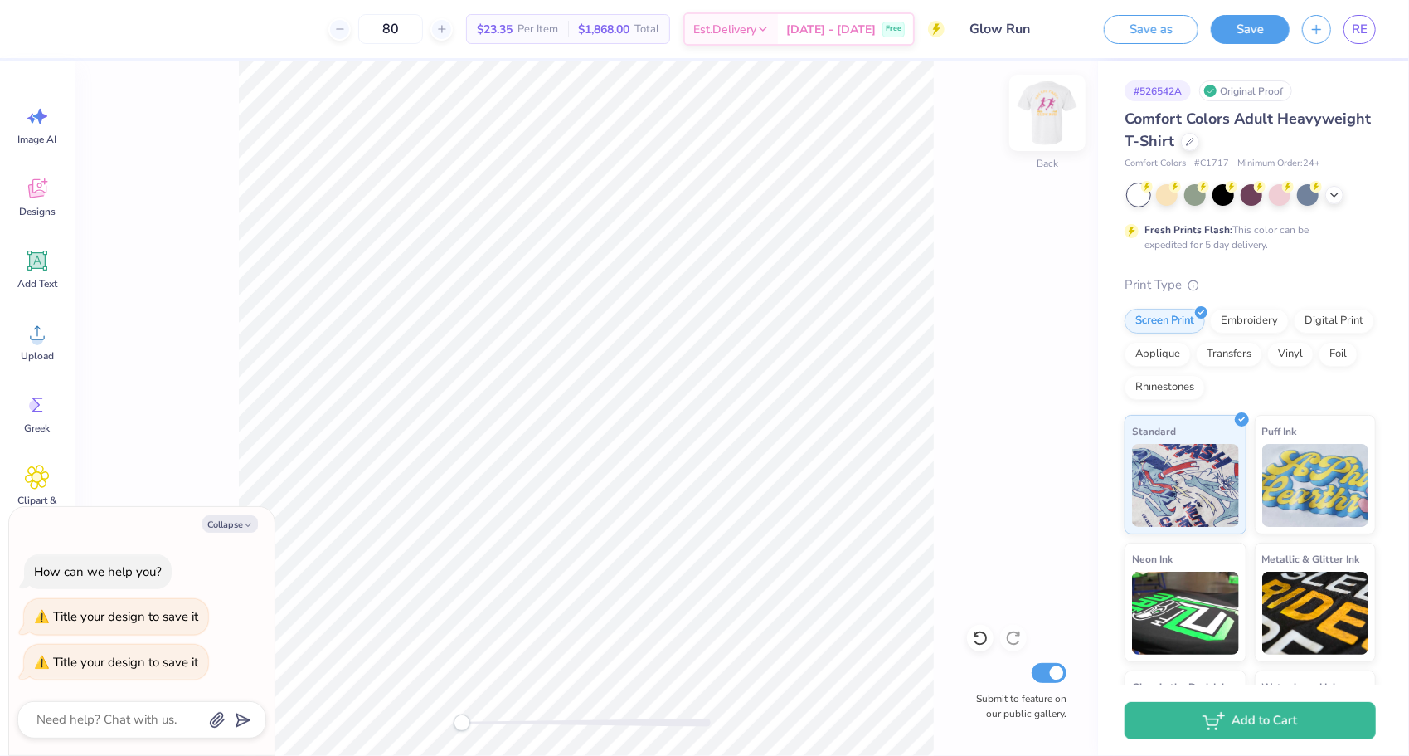
click at [1045, 131] on img at bounding box center [1047, 113] width 66 height 66
click at [1052, 128] on img at bounding box center [1047, 113] width 66 height 66
click at [187, 413] on div "Back Submit to feature on our public gallery." at bounding box center [587, 408] width 1024 height 695
click at [240, 524] on button "Collapse" at bounding box center [230, 523] width 56 height 17
type textarea "x"
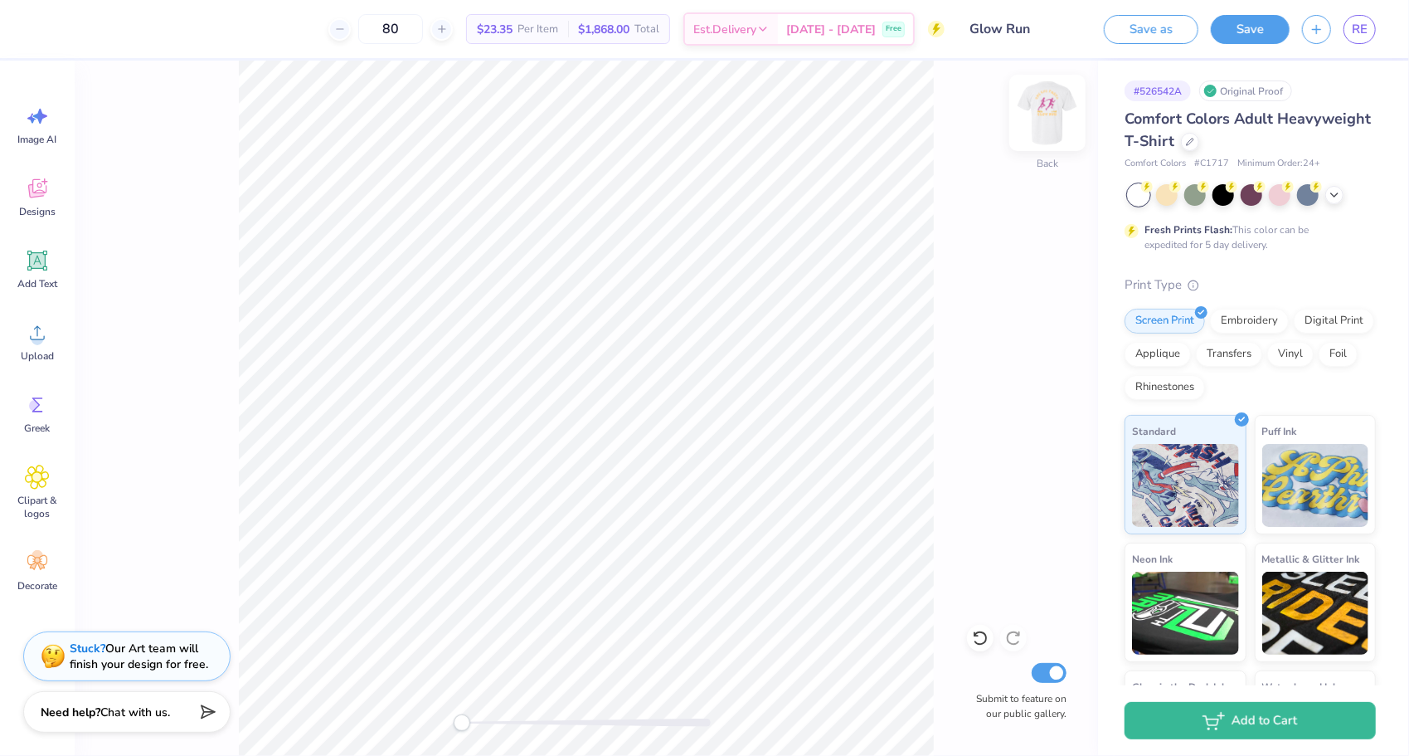
click at [1037, 129] on img at bounding box center [1047, 113] width 66 height 66
